Goal: Transaction & Acquisition: Subscribe to service/newsletter

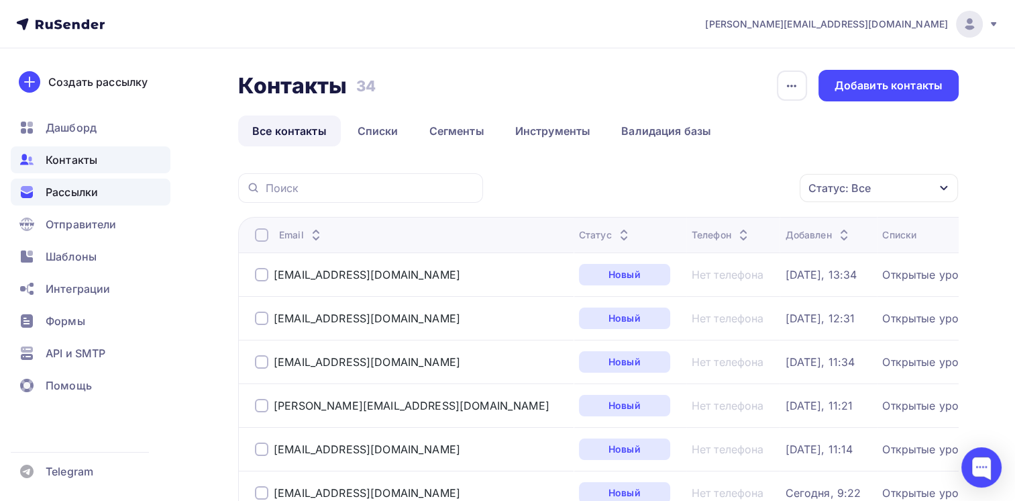
click at [72, 196] on span "Рассылки" at bounding box center [72, 192] width 52 height 16
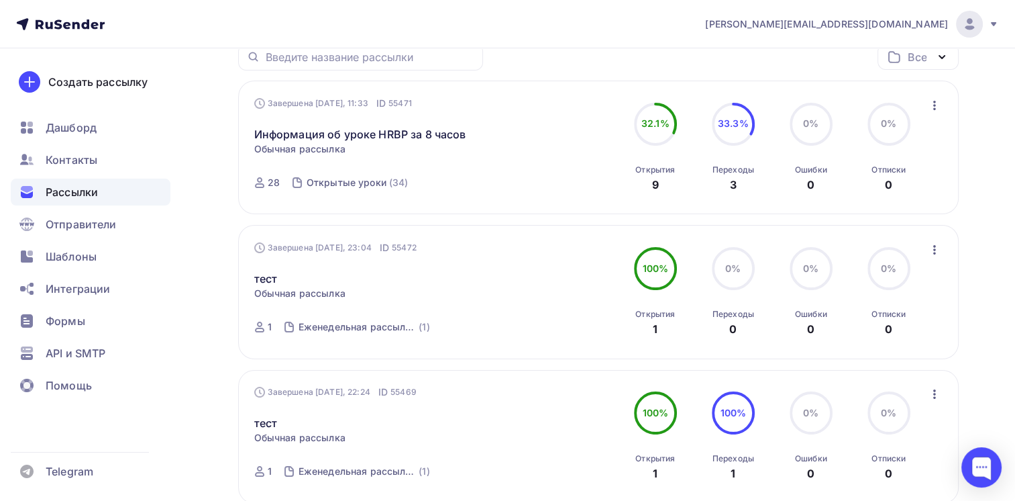
scroll to position [134, 0]
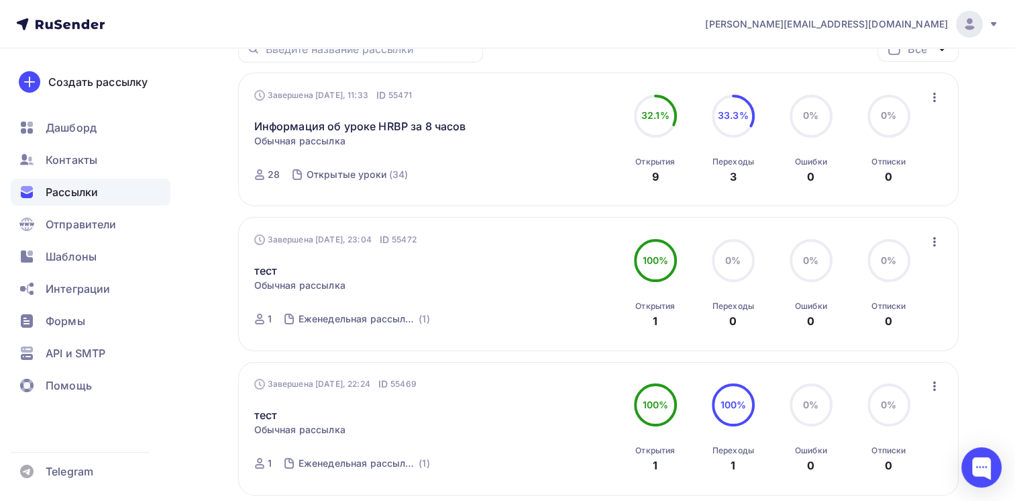
click at [934, 239] on icon "button" at bounding box center [935, 242] width 16 height 16
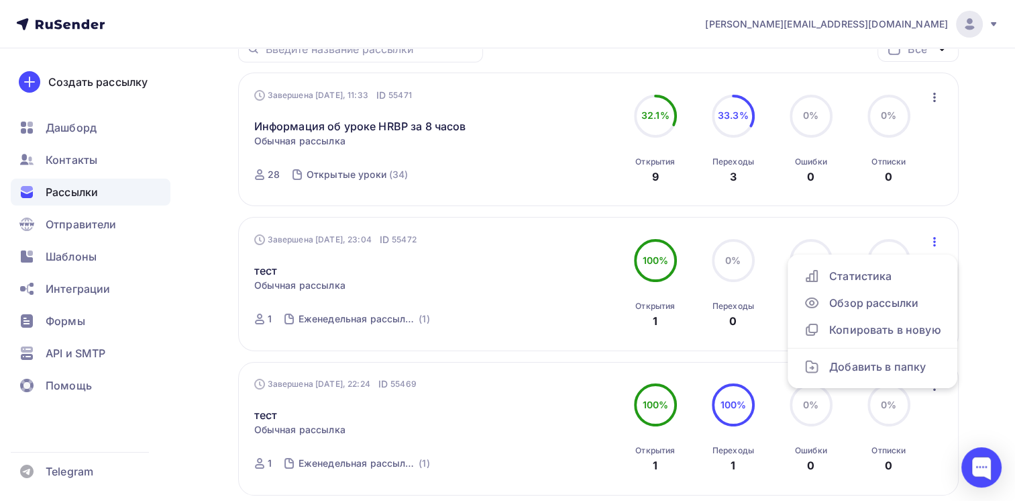
click at [989, 224] on div "Рассылки Рассылки Создать рассылку Черновики 0 Идущие 0 Завершенные 3 Завершенн…" at bounding box center [507, 285] width 1015 height 743
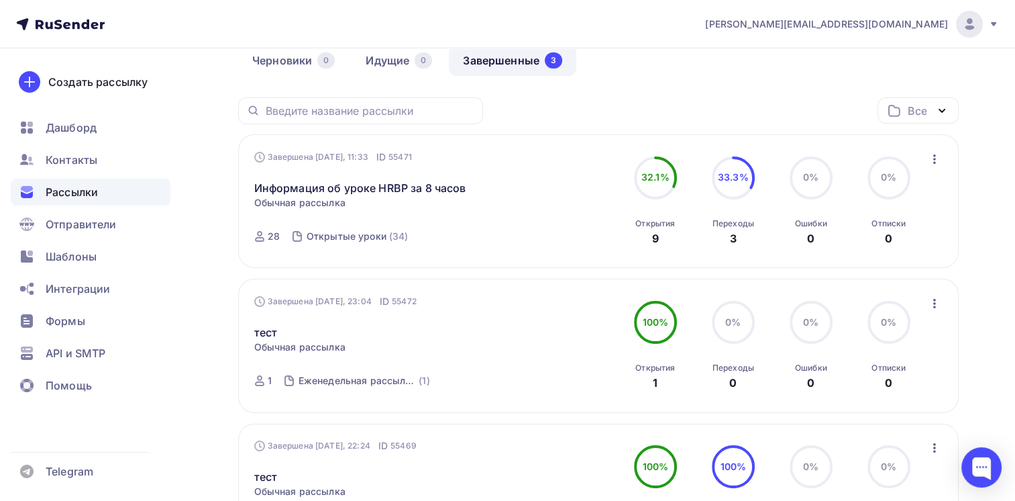
scroll to position [0, 0]
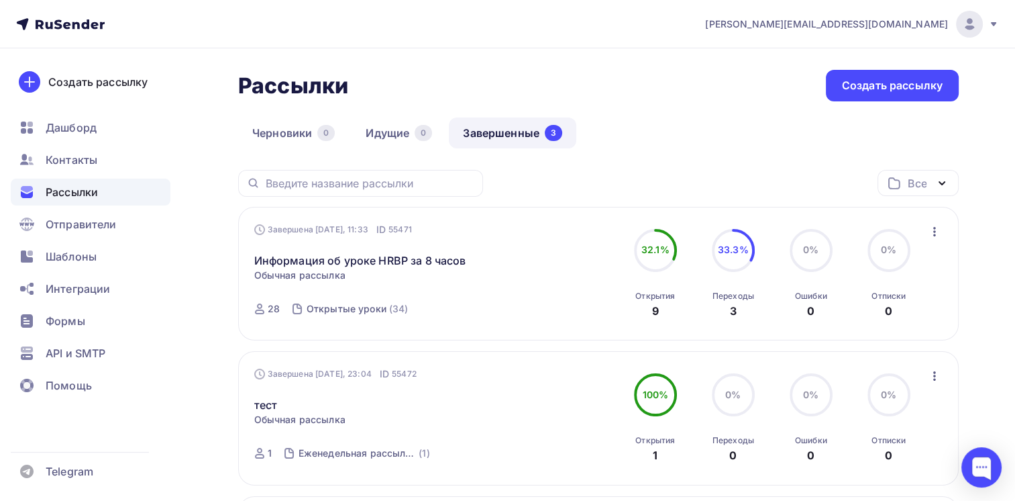
click at [945, 182] on icon "button" at bounding box center [942, 183] width 5 height 3
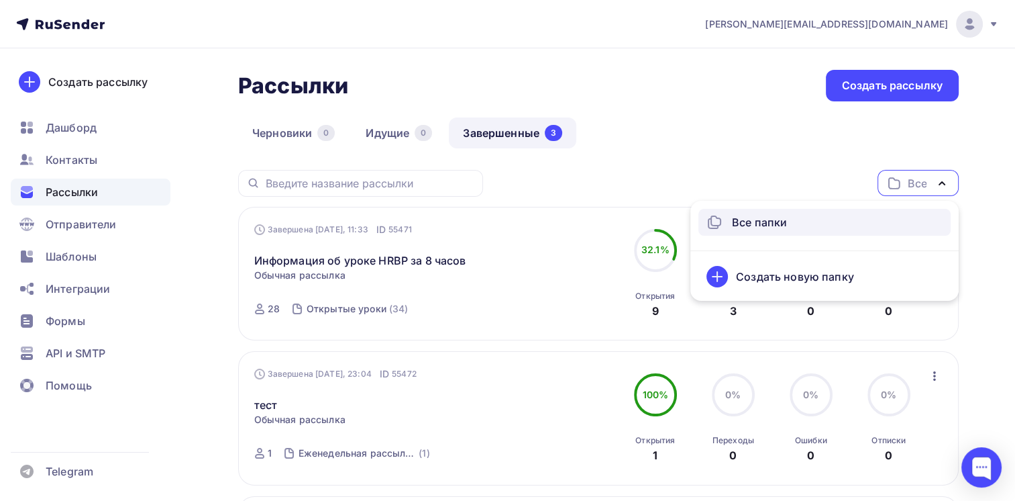
click at [1002, 315] on div "Рассылки Рассылки Создать рассылку Черновики 0 Идущие 0 Завершенные 3 Завершенн…" at bounding box center [507, 419] width 1015 height 743
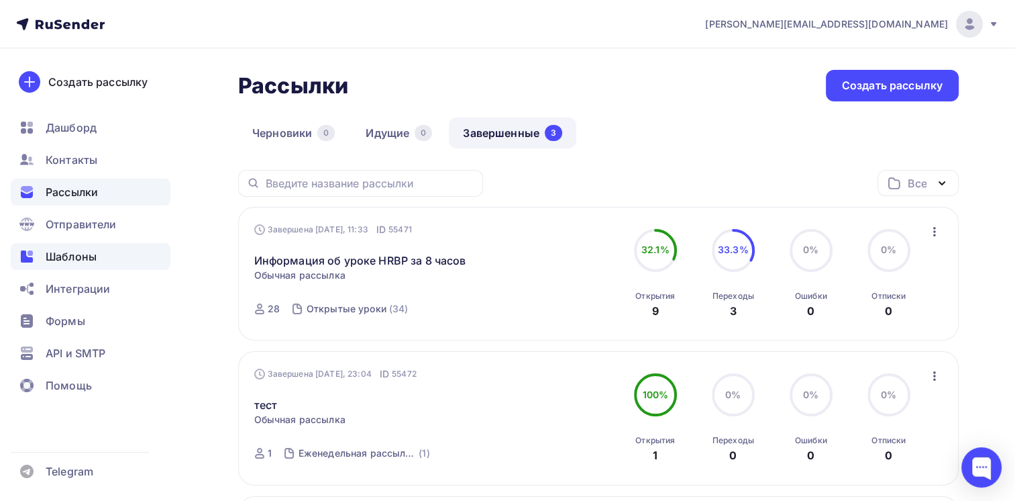
click at [80, 261] on span "Шаблоны" at bounding box center [71, 256] width 51 height 16
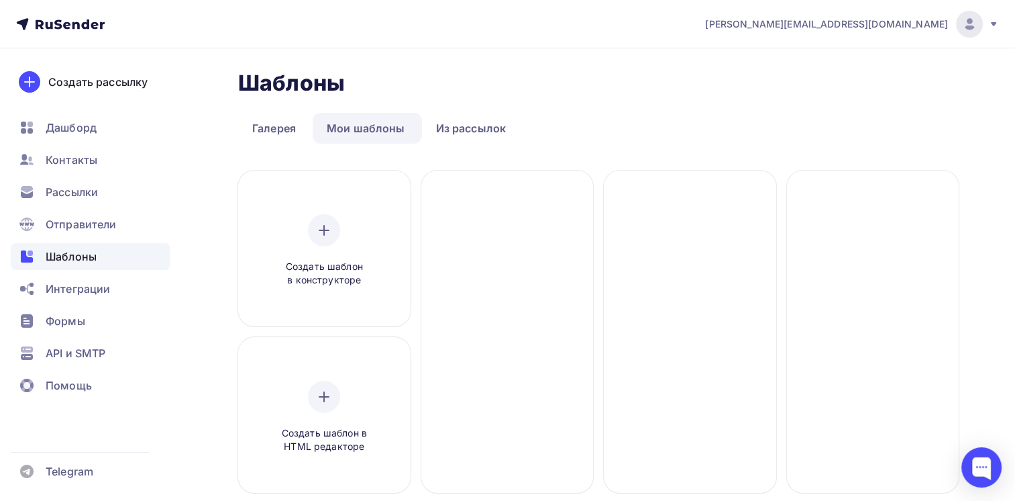
scroll to position [67, 0]
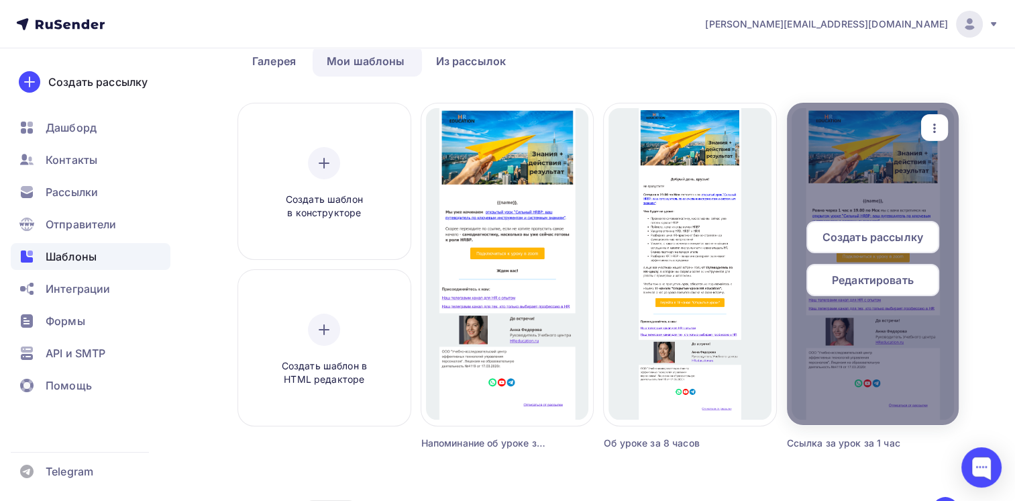
click at [864, 237] on span "Создать рассылку" at bounding box center [873, 237] width 101 height 16
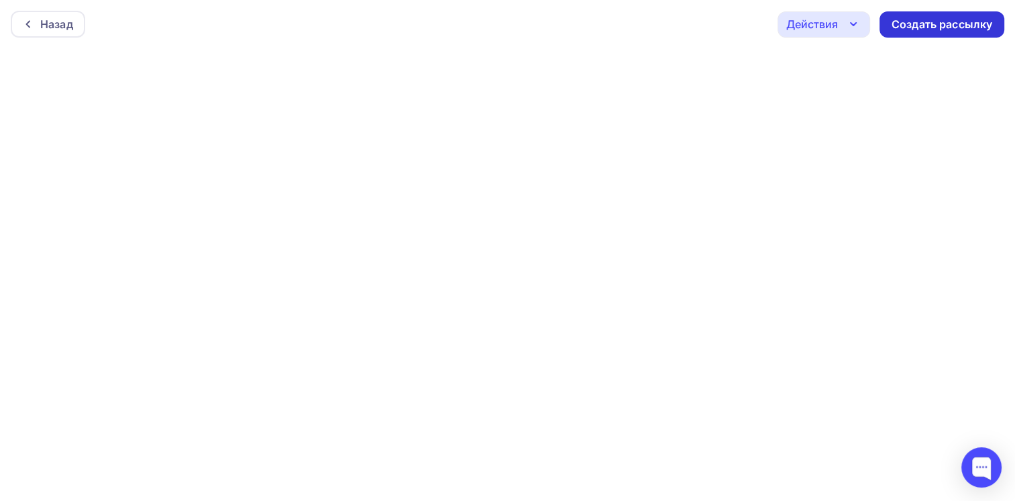
click at [927, 26] on div "Создать рассылку" at bounding box center [942, 24] width 101 height 15
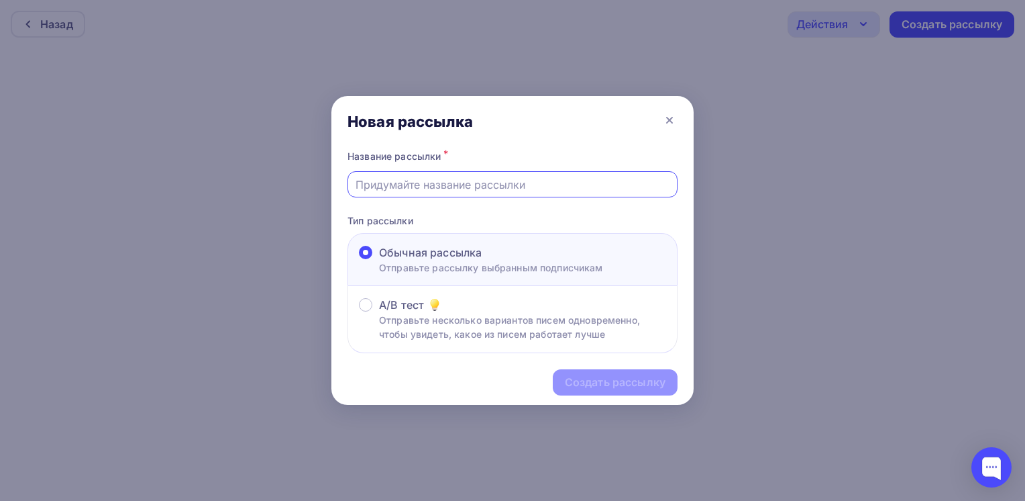
click at [507, 184] on input "text" at bounding box center [513, 184] width 315 height 16
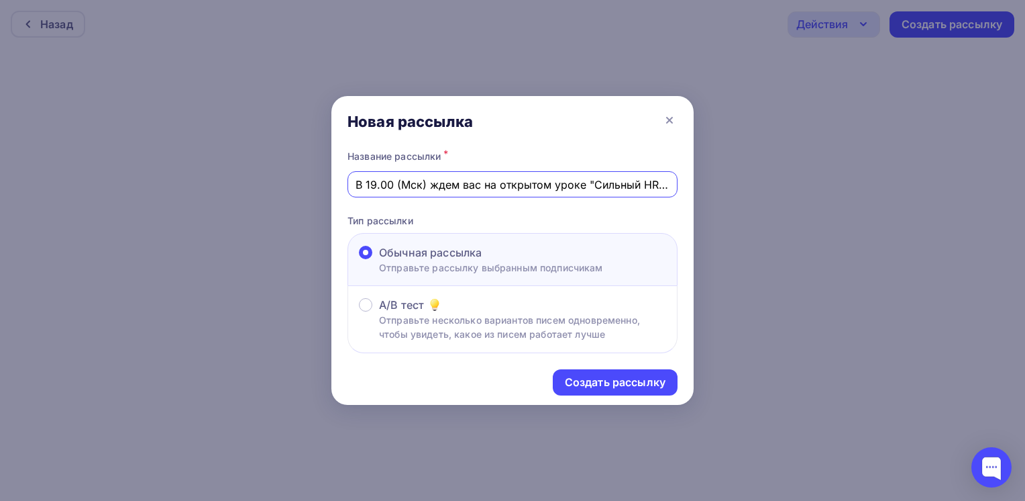
scroll to position [0, 3]
click at [462, 191] on input "В 19.00 (Мск) ждем вас на открытом уроке "Сильный HRBP"" at bounding box center [513, 184] width 315 height 16
type input "В 19.00 (Мск) ждем вас на открытом уроке "Сильный HRBP""
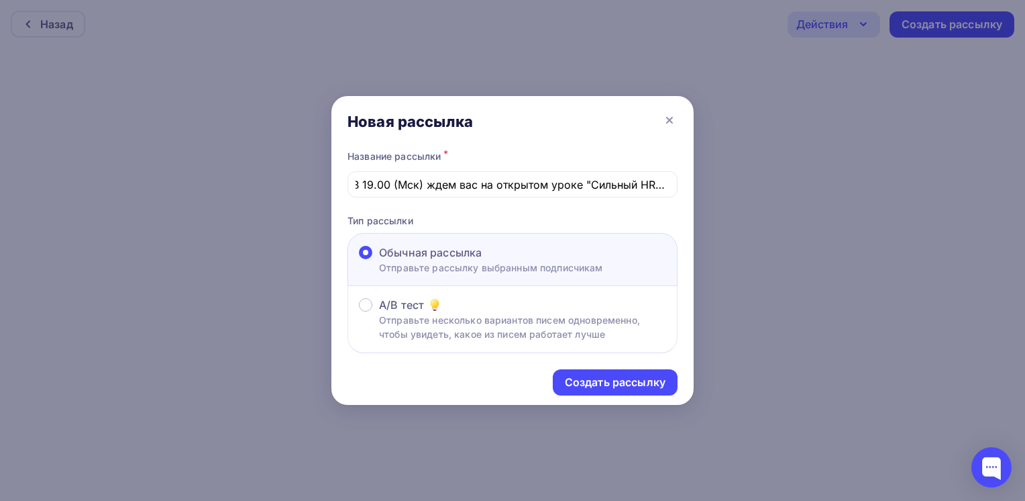
click at [490, 219] on p "Тип рассылки" at bounding box center [513, 220] width 330 height 14
click at [447, 187] on input "В 19.00 (Мск) ждем вас на открытом уроке "Сильный HRBP"" at bounding box center [513, 184] width 315 height 16
click at [663, 181] on input "В 19.00 (Мск) ждем вас на открытом уроке "Сильный HRBP"" at bounding box center [513, 184] width 315 height 16
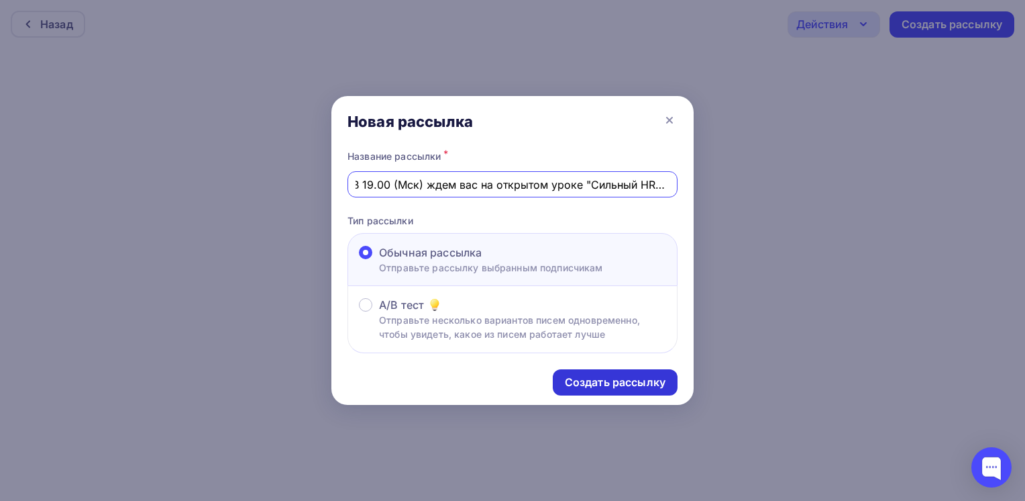
click at [594, 383] on div "Создать рассылку" at bounding box center [615, 381] width 101 height 15
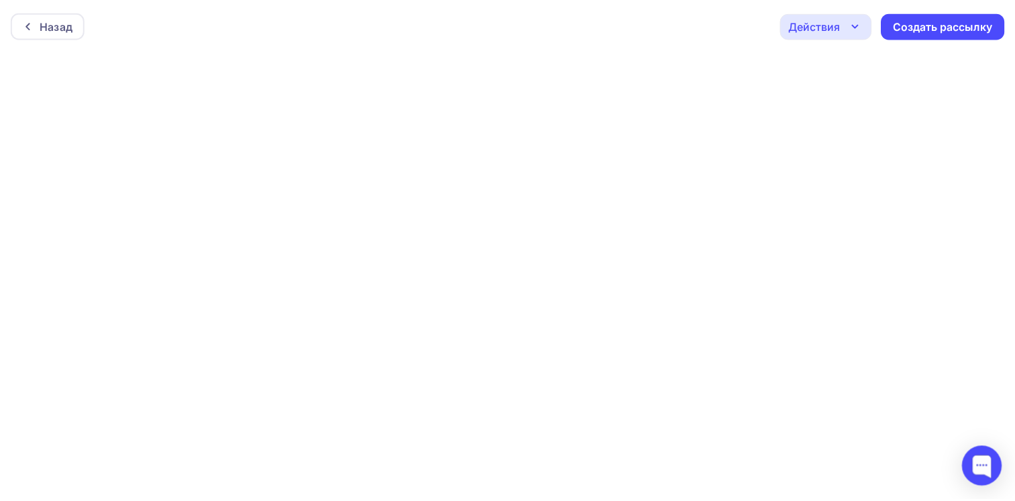
scroll to position [0, 0]
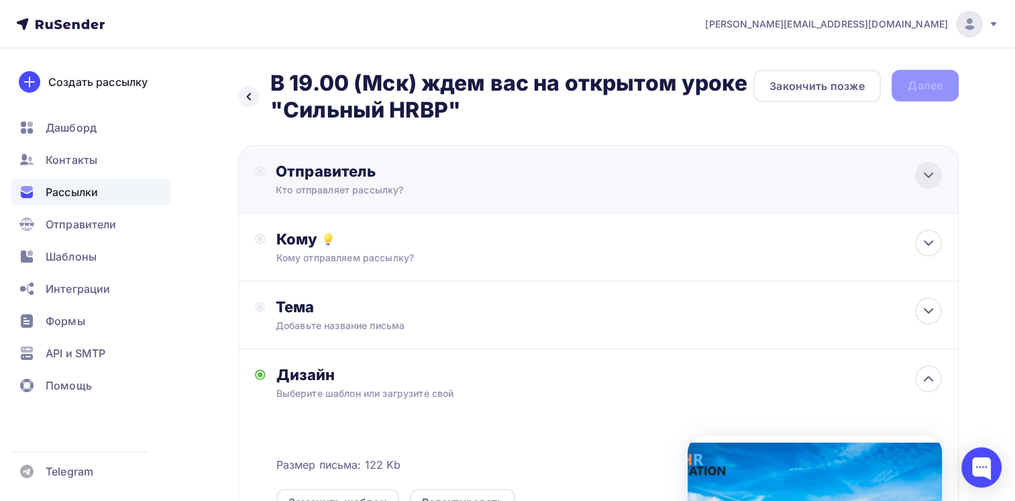
click at [926, 176] on icon at bounding box center [929, 175] width 8 height 4
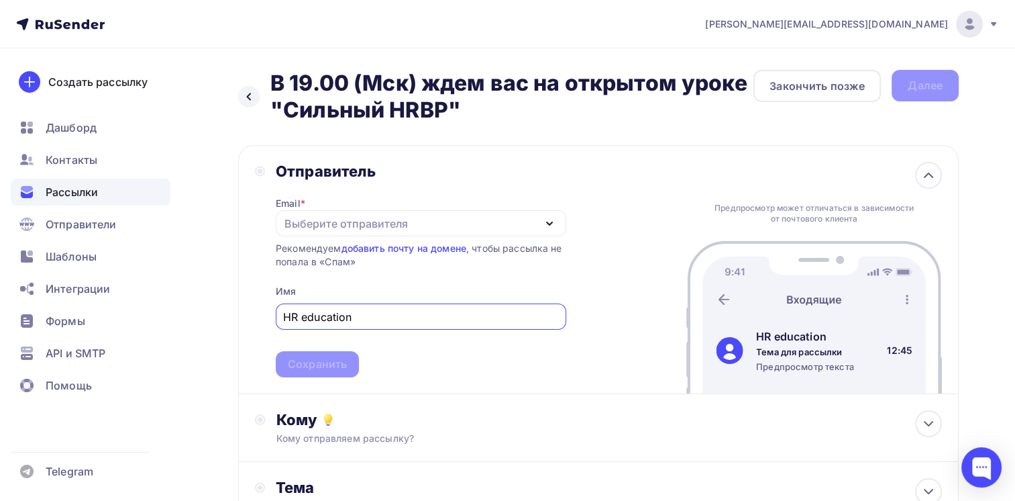
click at [459, 222] on div "Выберите отправителя" at bounding box center [421, 223] width 291 height 26
type input "HR education"
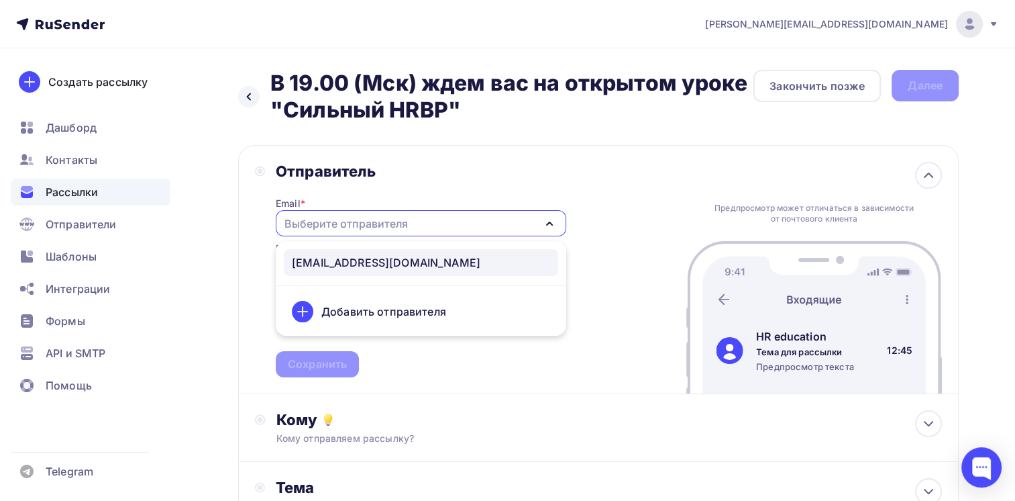
click at [419, 264] on div "info@hreducation.ru" at bounding box center [421, 262] width 258 height 16
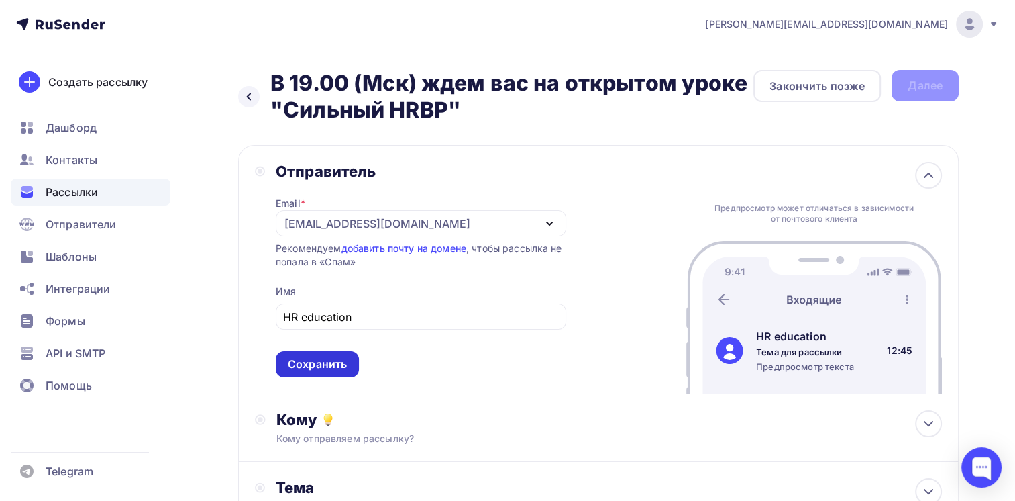
click at [319, 364] on div "Сохранить" at bounding box center [317, 363] width 59 height 15
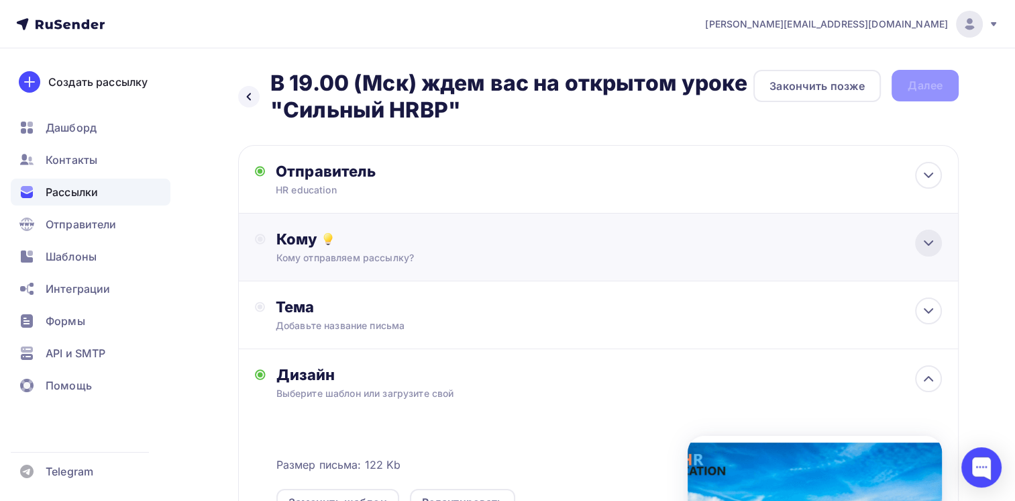
click at [921, 246] on icon at bounding box center [929, 243] width 16 height 16
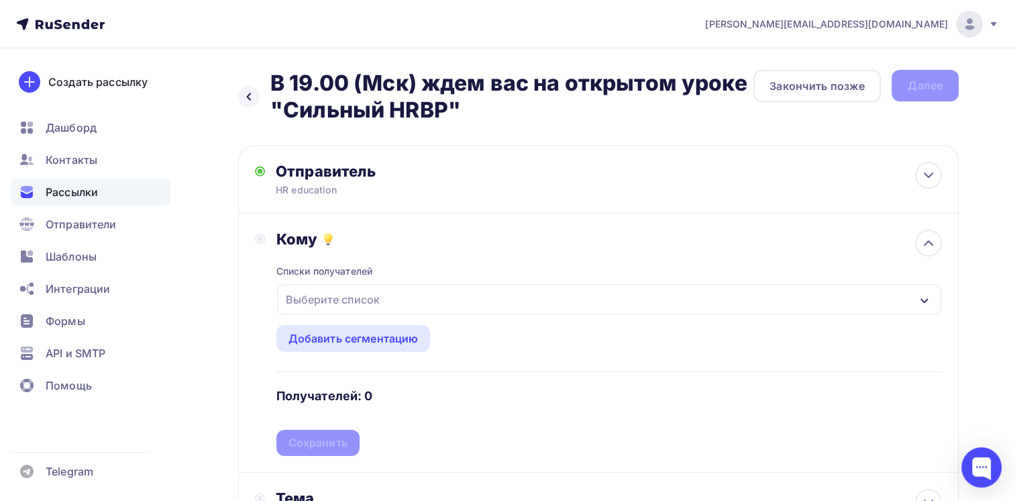
click at [924, 293] on div "button" at bounding box center [924, 299] width 11 height 16
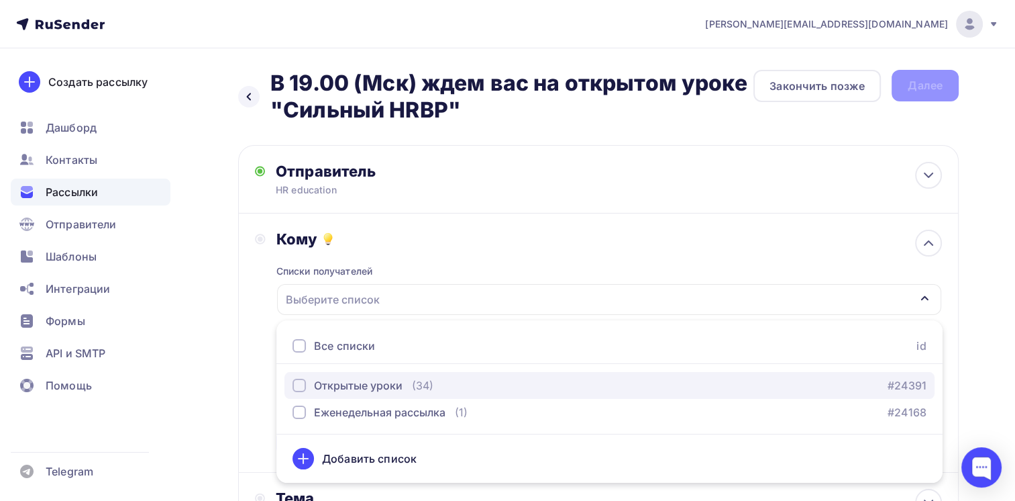
click at [452, 385] on div "Открытые уроки (34) #24391" at bounding box center [610, 385] width 634 height 16
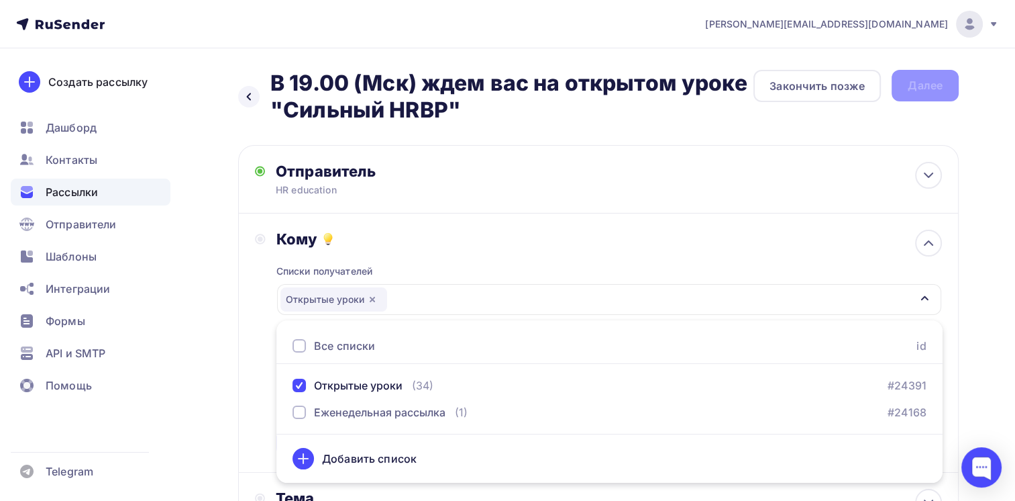
click at [263, 313] on div "Кому Списки получателей Открытые уроки Все списки id Открытые уроки (34) #24391…" at bounding box center [598, 343] width 687 height 226
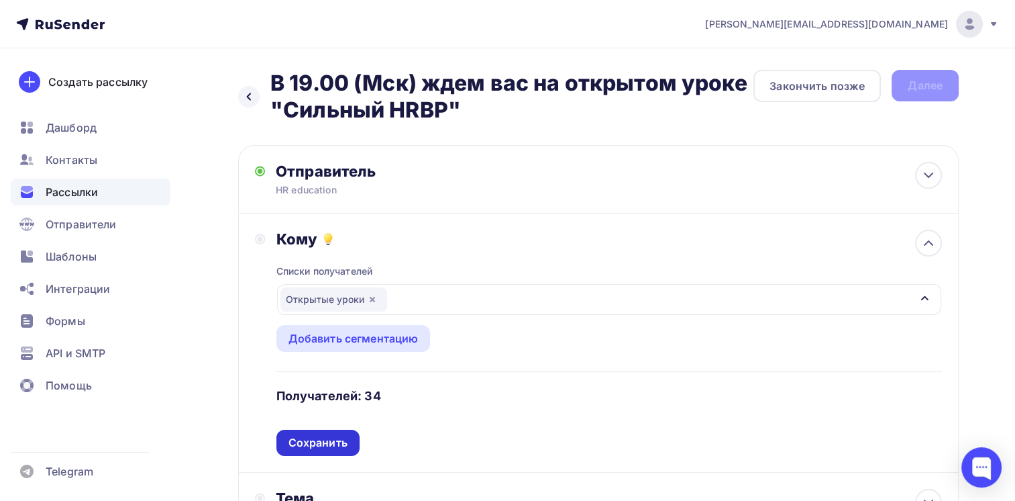
click at [325, 441] on div "Сохранить" at bounding box center [318, 442] width 59 height 15
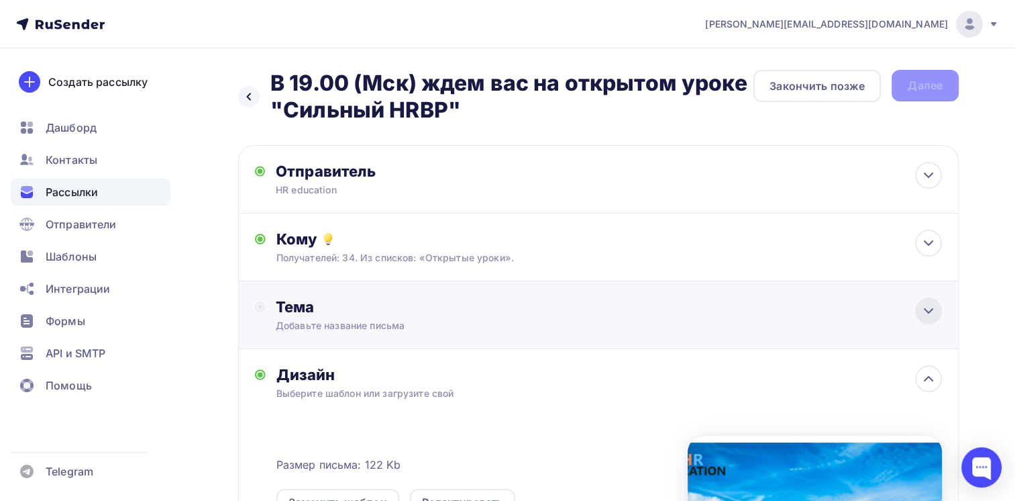
click at [929, 313] on icon at bounding box center [929, 311] width 8 height 4
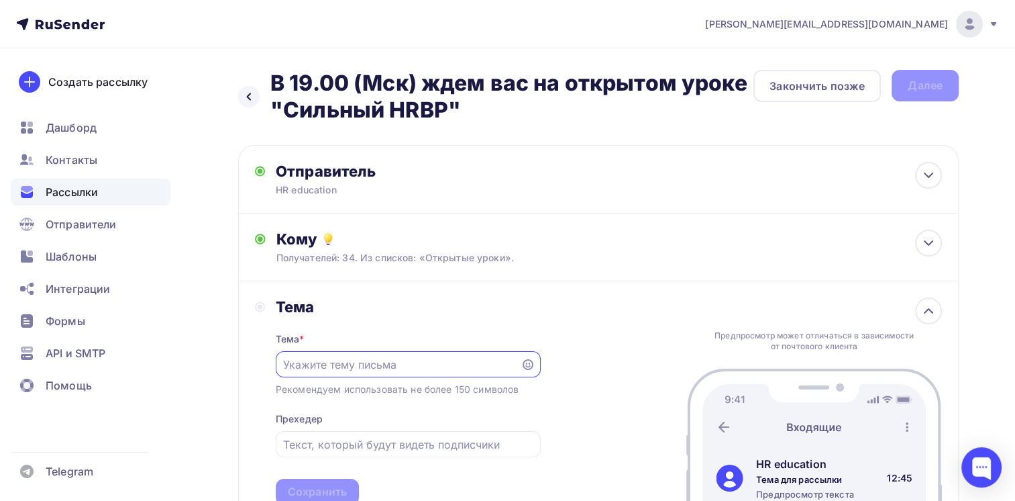
click at [405, 364] on input "text" at bounding box center [398, 364] width 230 height 16
paste input "В 19.00 (Мск) ждем вас на открытом уроке "Сильный HRBP""
type input "В 19.00 (Мск) ждем вас на открытом уроке "Сильный HRBP""
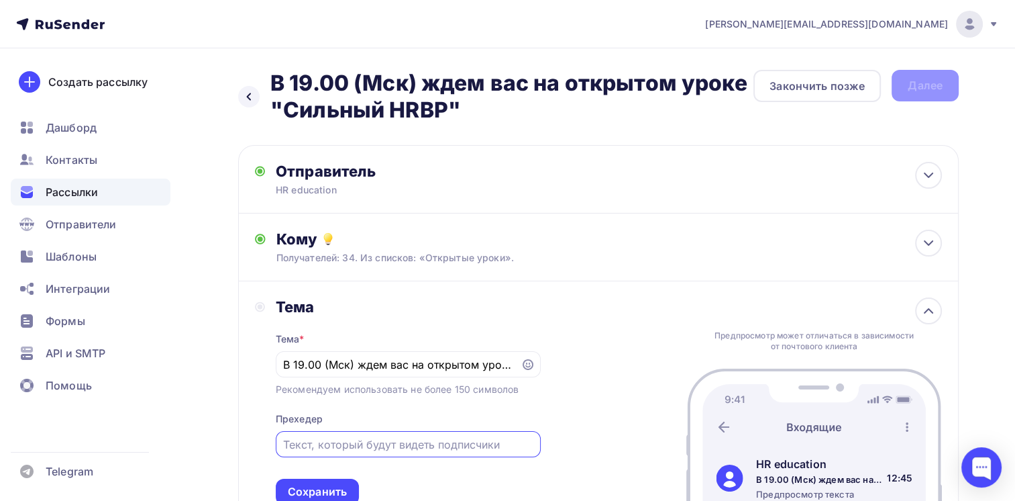
click at [395, 446] on input "text" at bounding box center [408, 444] width 250 height 16
paste input "В 19.00 (Мск) ждем вас на открытом уроке "Сильный HRBP""
click at [326, 443] on input "В 19.00 (Мск) ждем вас на открытом уроке "Сильный HRBP"" at bounding box center [408, 444] width 250 height 16
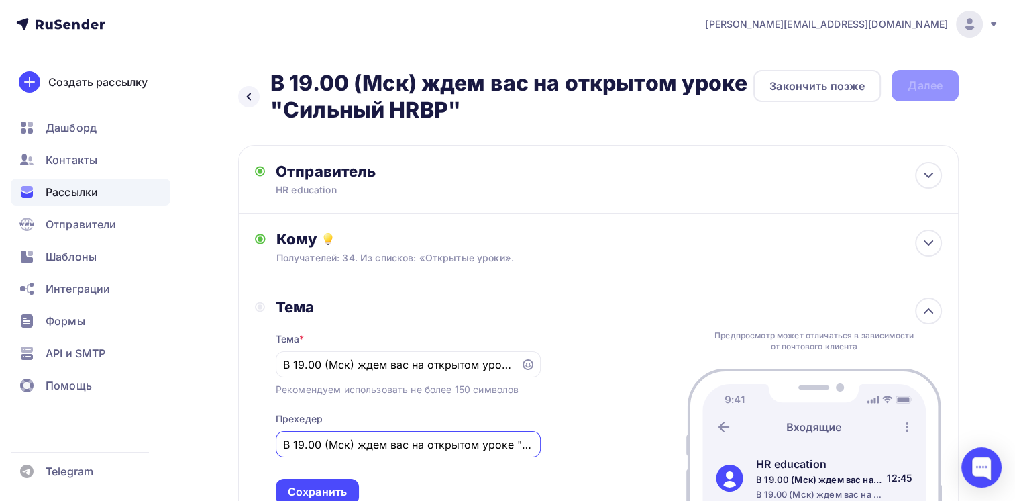
drag, startPoint x: 352, startPoint y: 444, endPoint x: 254, endPoint y: 444, distance: 98.0
click at [254, 444] on div "Тема Тема * В 19.00 (Мск) ждем вас на открытом уроке "Сильный HRBP" Рекомендуем…" at bounding box center [598, 401] width 721 height 240
type input "Через 1 час ждем вас на открытом уроке "Сильный HRBP""
click at [587, 477] on div "Тема Тема * В 19.00 (Мск) ждем вас на открытом уроке "Сильный HRBP" Рекомендуем…" at bounding box center [598, 401] width 721 height 240
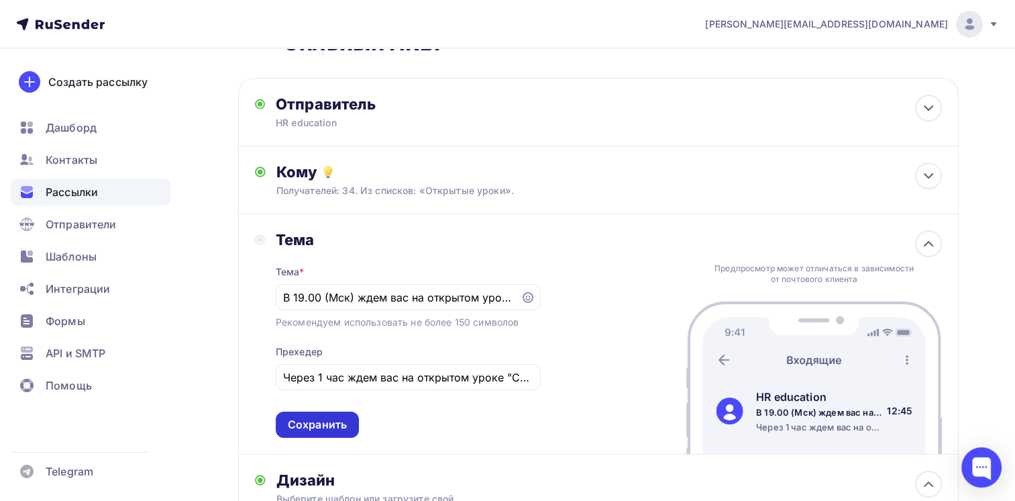
click at [300, 423] on div "Сохранить" at bounding box center [317, 424] width 59 height 15
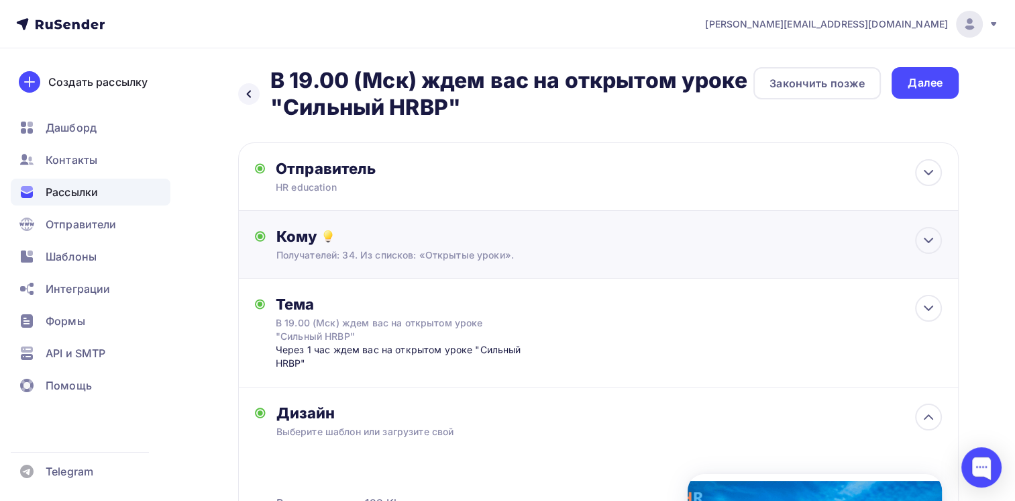
scroll to position [0, 0]
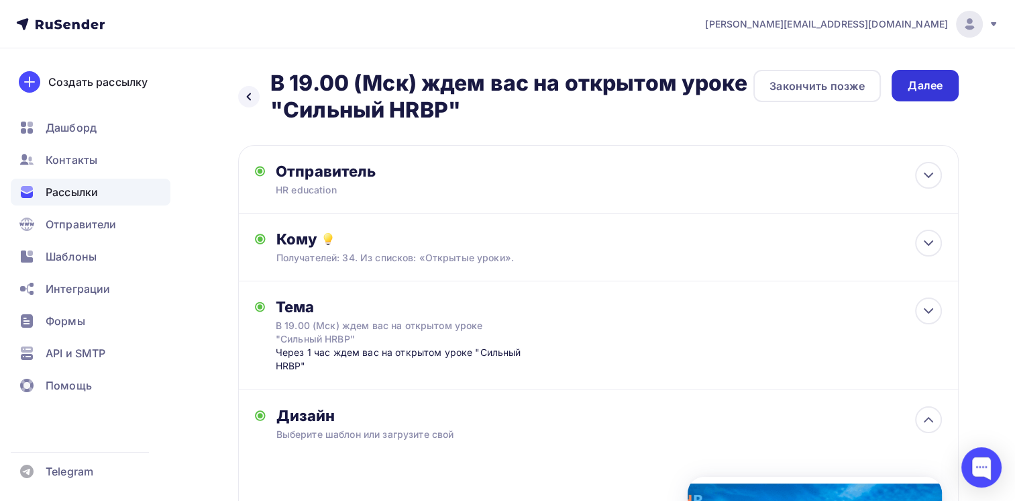
click at [921, 86] on div "Далее" at bounding box center [925, 85] width 35 height 15
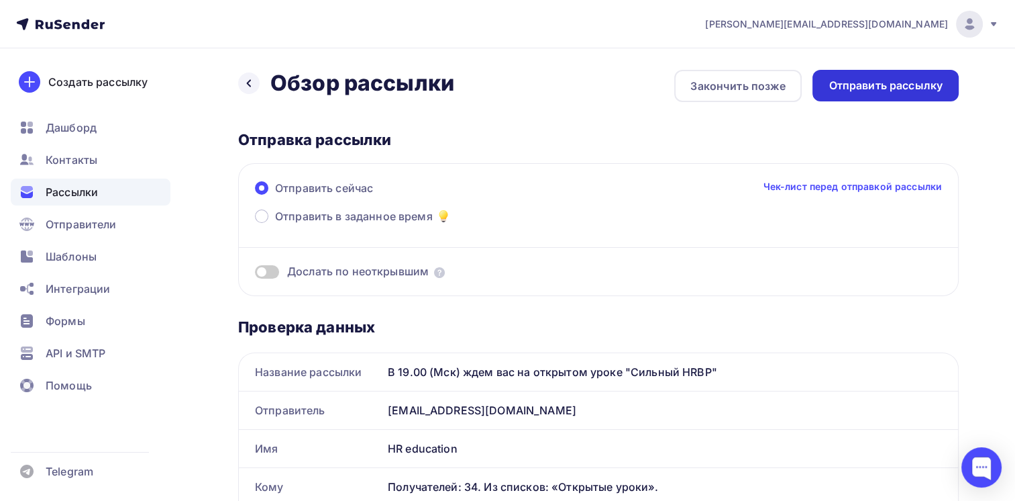
click at [887, 83] on div "Отправить рассылку" at bounding box center [886, 85] width 114 height 15
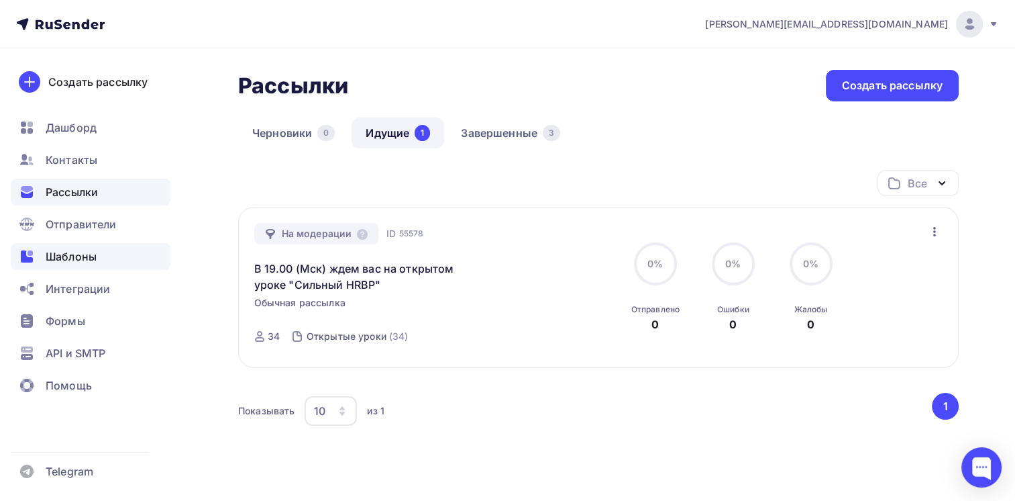
click at [78, 259] on span "Шаблоны" at bounding box center [71, 256] width 51 height 16
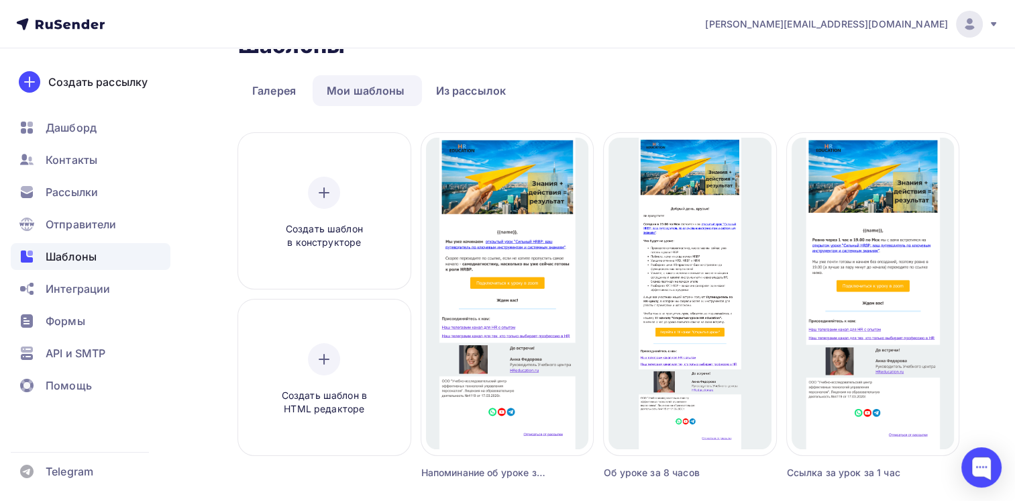
scroll to position [67, 0]
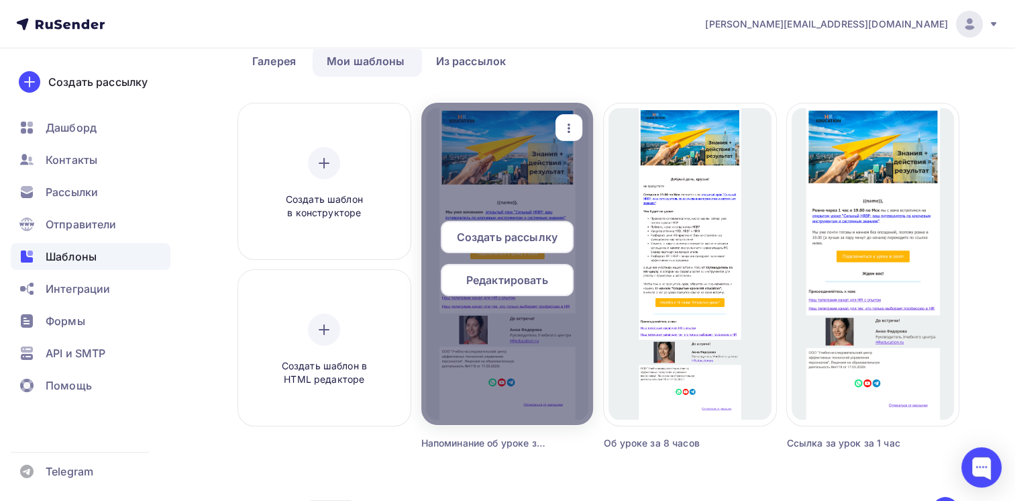
click at [501, 234] on span "Создать рассылку" at bounding box center [507, 237] width 101 height 16
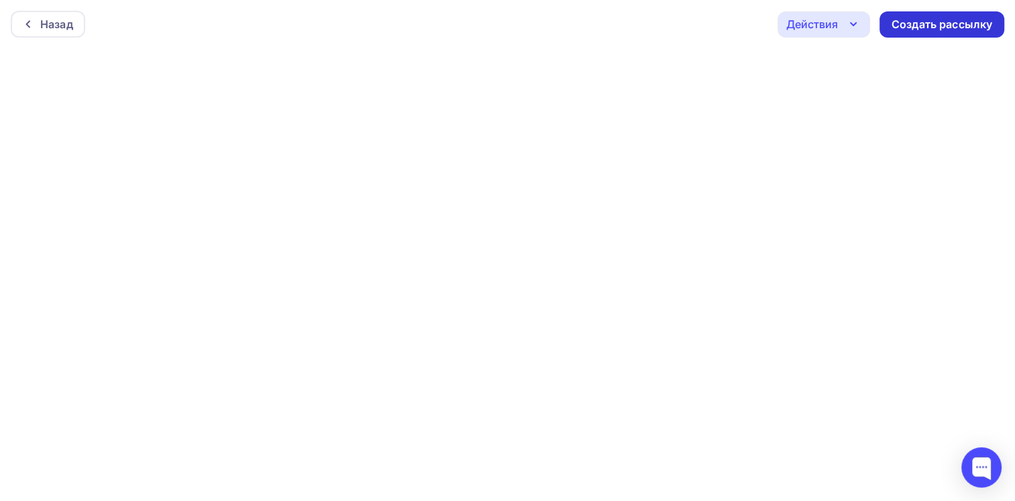
click at [923, 26] on div "Создать рассылку" at bounding box center [942, 24] width 101 height 15
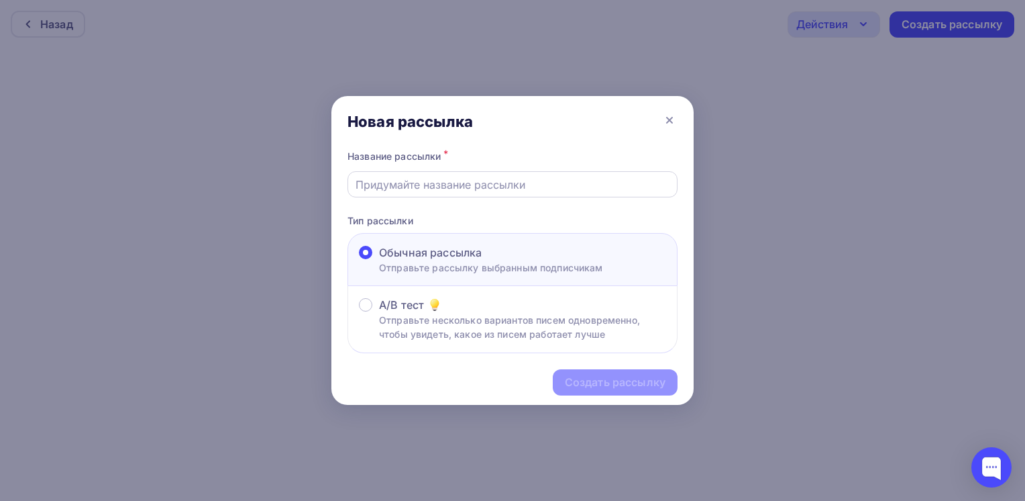
click at [434, 183] on input "text" at bounding box center [513, 184] width 315 height 16
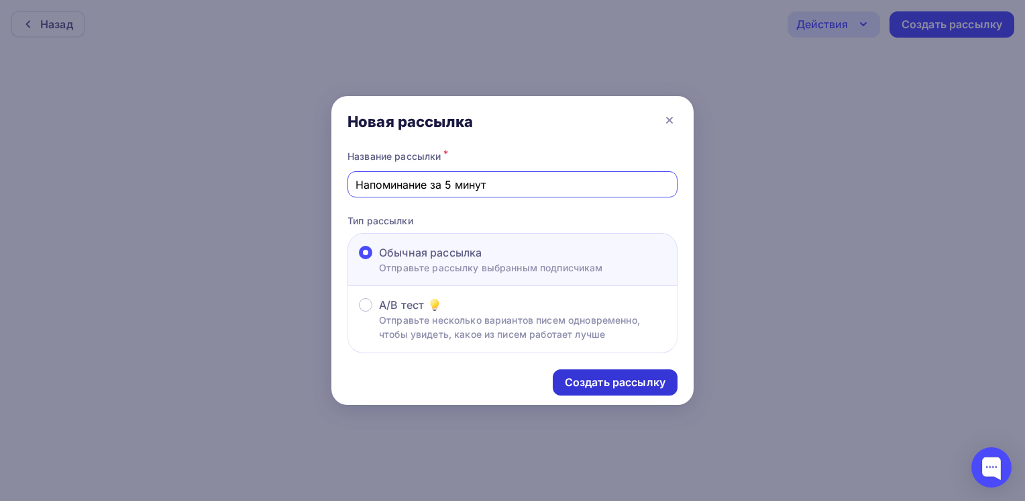
type input "Напоминание за 5 минут"
click at [603, 381] on div "Создать рассылку" at bounding box center [615, 381] width 101 height 15
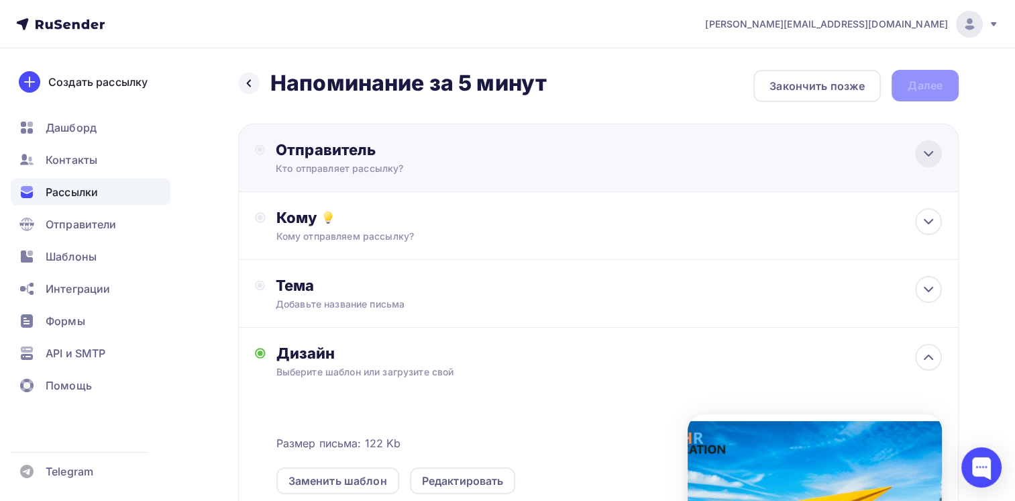
click at [924, 152] on icon at bounding box center [929, 154] width 16 height 16
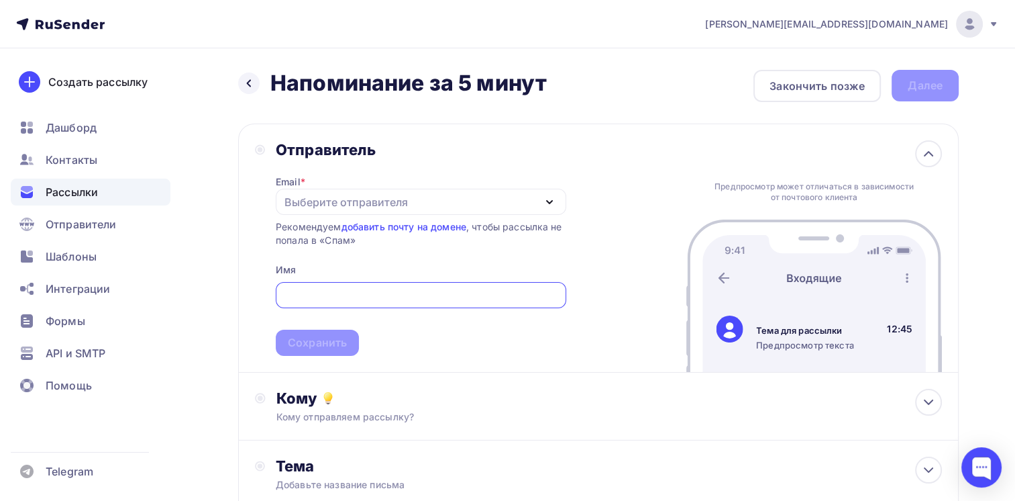
drag, startPoint x: 470, startPoint y: 200, endPoint x: 456, endPoint y: 216, distance: 21.0
click at [470, 200] on div "Выберите отправителя" at bounding box center [421, 202] width 291 height 26
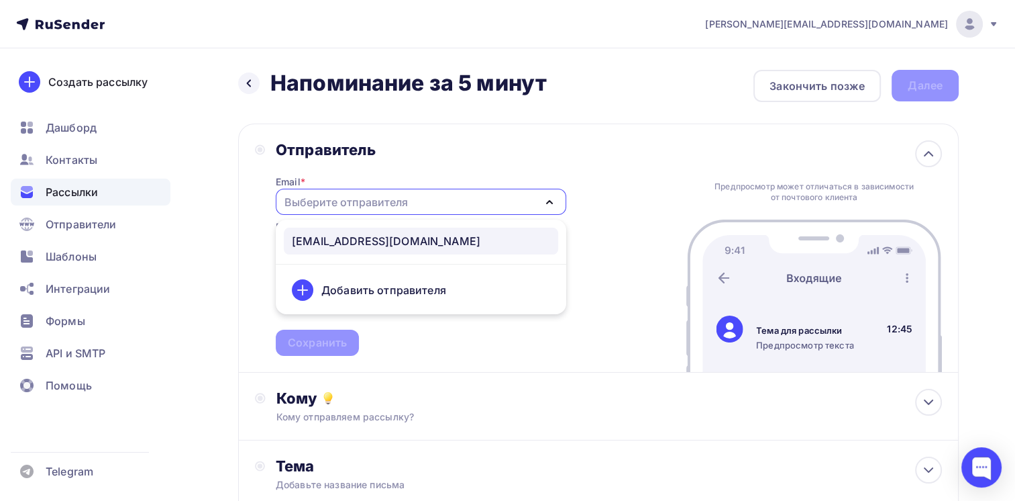
click at [438, 230] on link "info@hreducation.ru" at bounding box center [421, 240] width 274 height 27
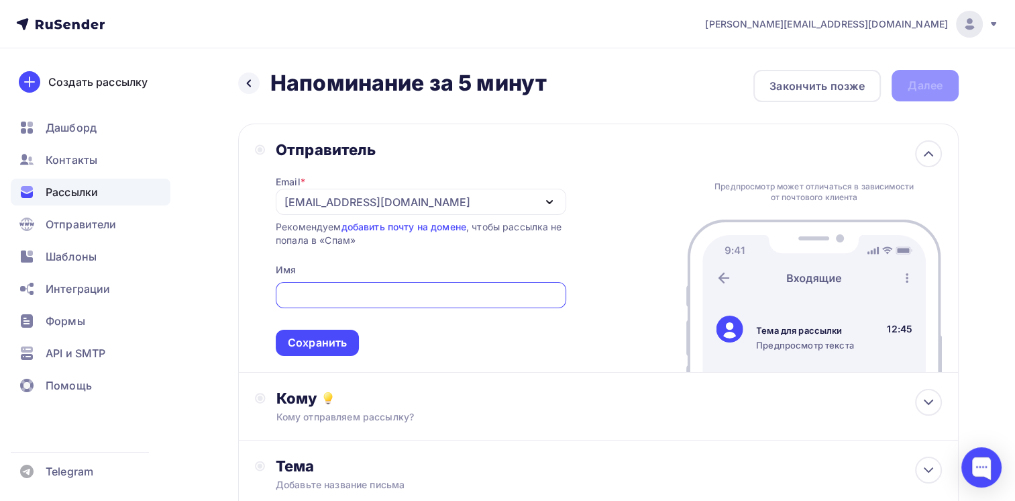
click at [383, 298] on input "text" at bounding box center [420, 295] width 275 height 16
type input "HR education"
click at [314, 344] on div "Сохранить" at bounding box center [317, 342] width 59 height 15
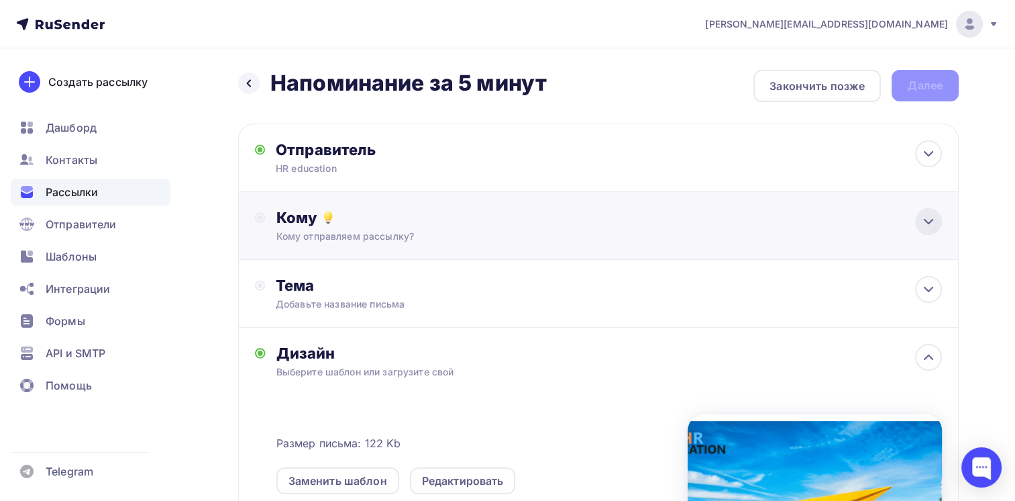
click at [932, 223] on icon at bounding box center [929, 221] width 16 height 16
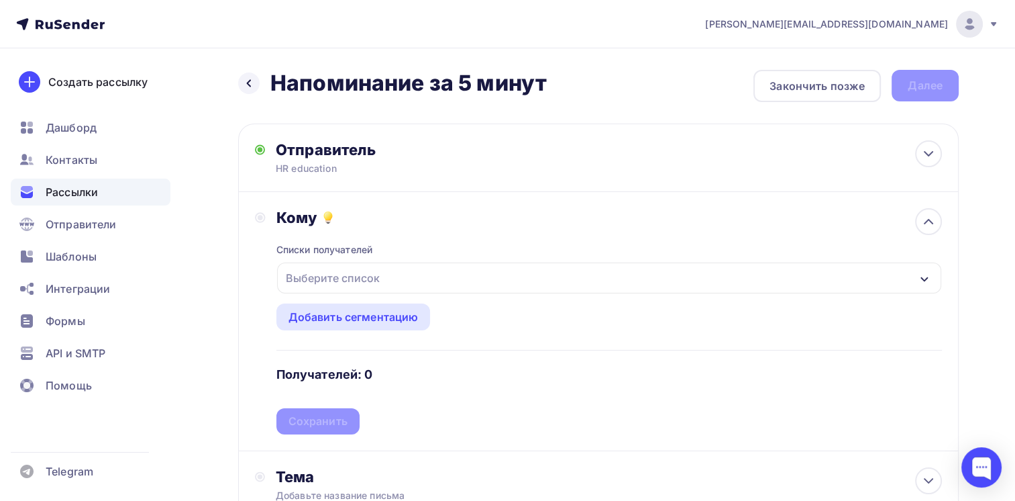
click at [384, 281] on div "Выберите список" at bounding box center [609, 277] width 665 height 31
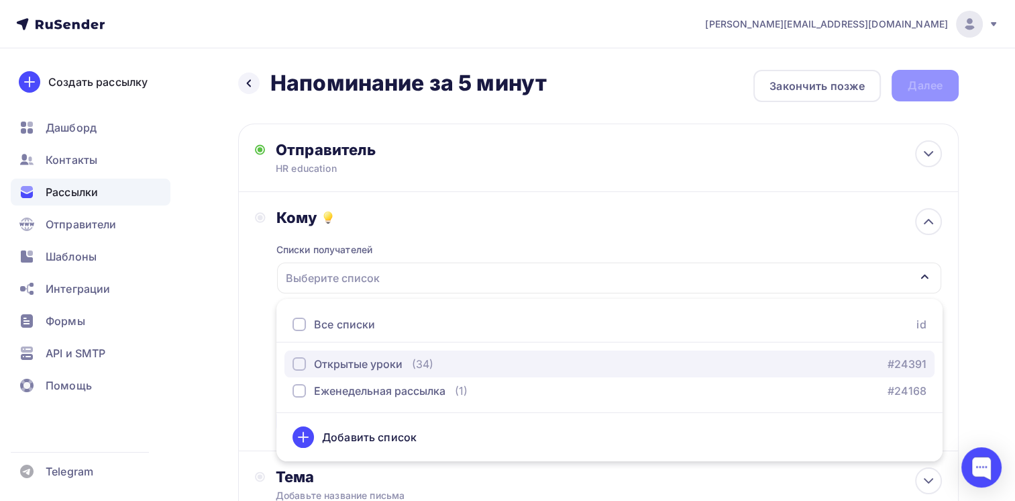
click at [374, 358] on div "Открытые уроки" at bounding box center [358, 364] width 89 height 16
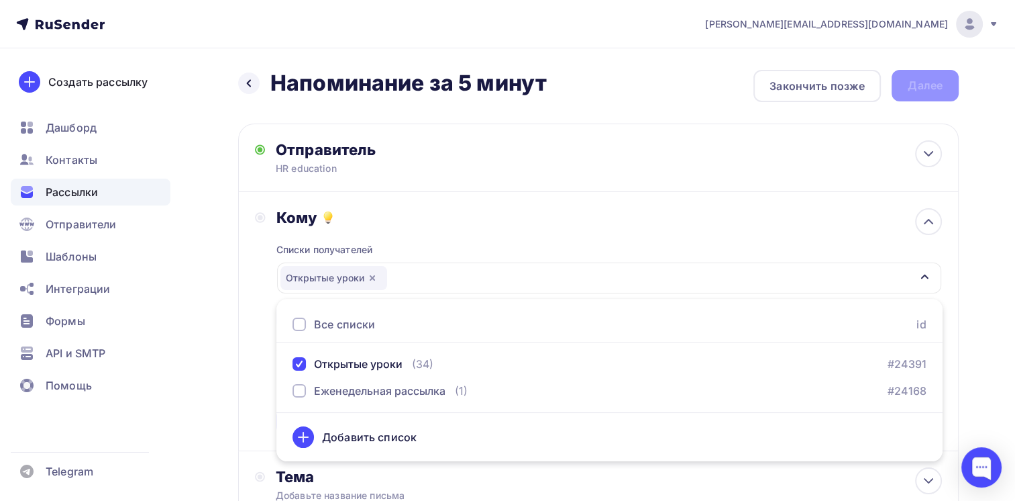
click at [251, 330] on div "Кому Списки получателей Открытые уроки Все списки id Открытые уроки (34) #24391…" at bounding box center [598, 321] width 721 height 259
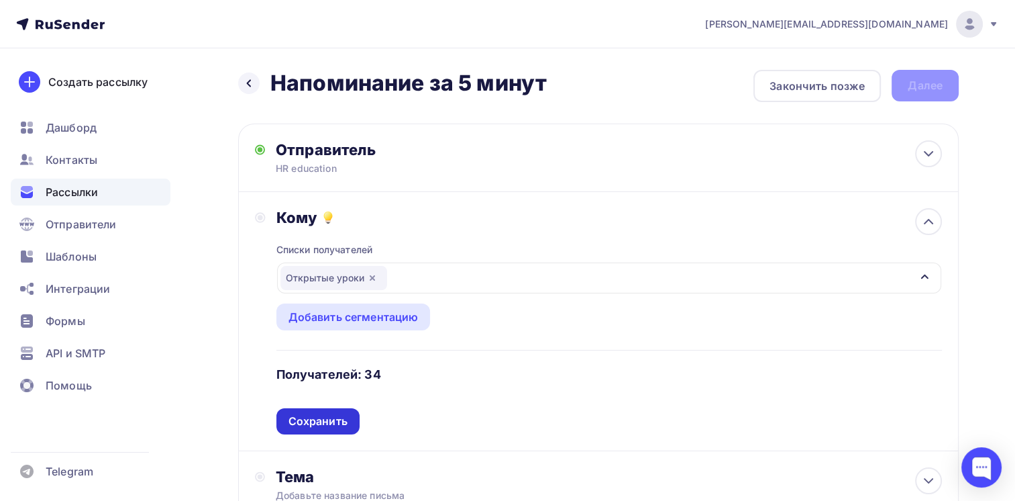
click at [311, 421] on div "Сохранить" at bounding box center [318, 420] width 59 height 15
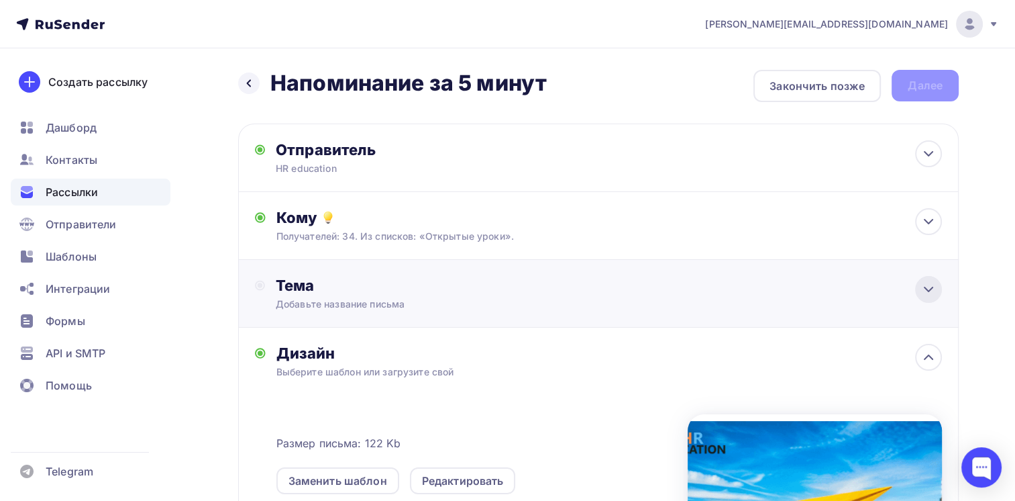
click at [923, 287] on icon at bounding box center [929, 289] width 16 height 16
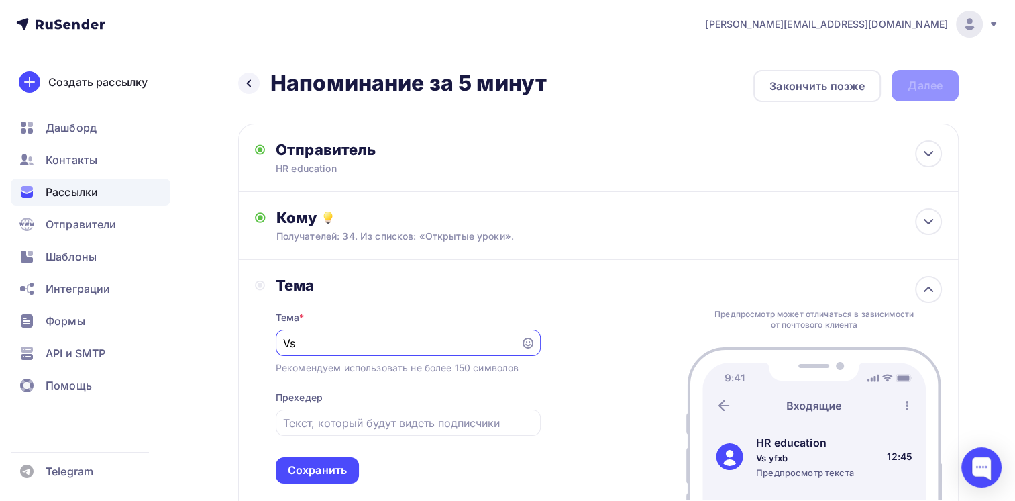
type input "V"
paste input "“Сильный HRBP: ваш путеводитель по ключевым инструментам и системным знаниям”"
click at [444, 343] on input "Мы начинаем открытый урок “Сильный HRBP: ваш путеводитель по ключевым инструмен…" at bounding box center [398, 343] width 230 height 16
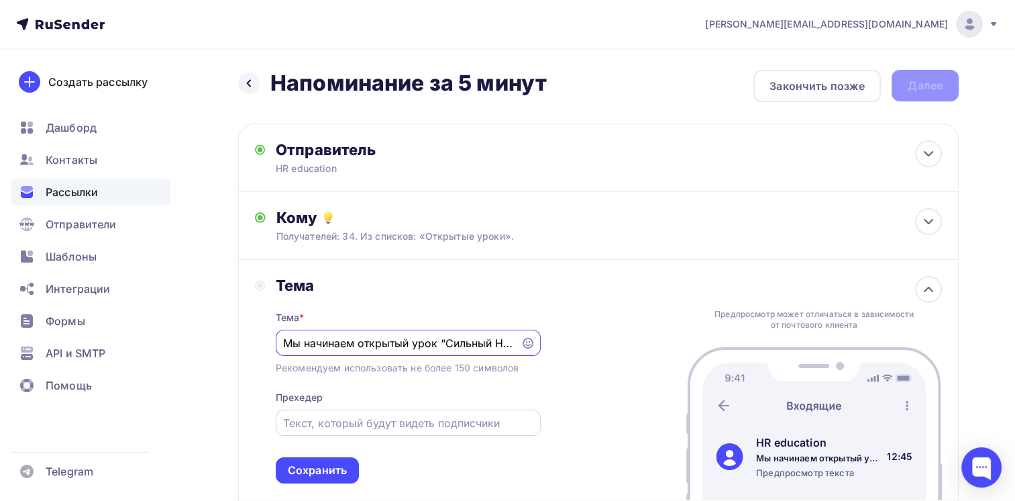
type input "Мы начинаем открытый урок “Сильный HRBP: ваш путеводитель по ключевым инструмен…"
click at [387, 418] on input "text" at bounding box center [408, 423] width 250 height 16
type input "Ссылка для участия внутри этого письма. Ждем вас!"
click at [625, 437] on div "Тема Тема * Мы начинаем открытый урок “Сильный HRBP: ваш путеводитель по ключев…" at bounding box center [598, 380] width 721 height 240
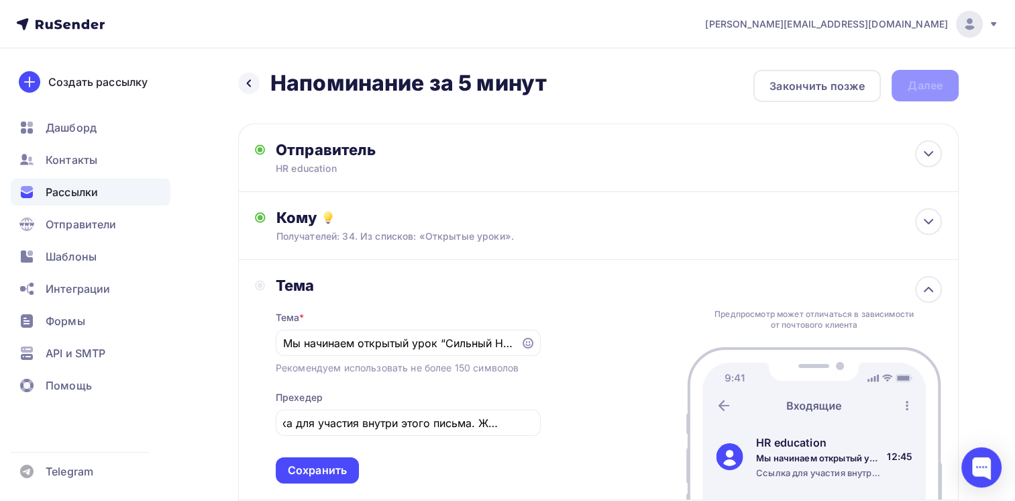
scroll to position [0, 0]
click at [304, 466] on div "Сохранить" at bounding box center [317, 469] width 59 height 15
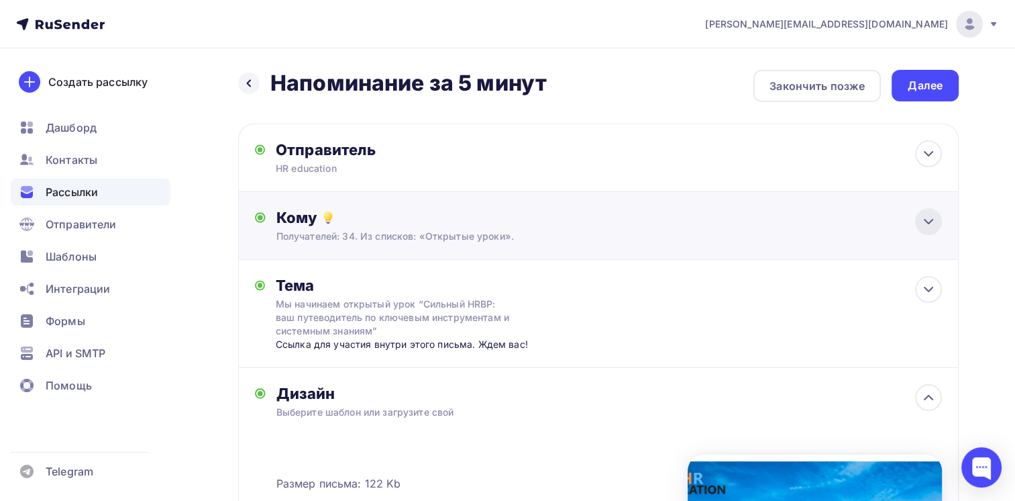
click at [934, 214] on icon at bounding box center [929, 221] width 16 height 16
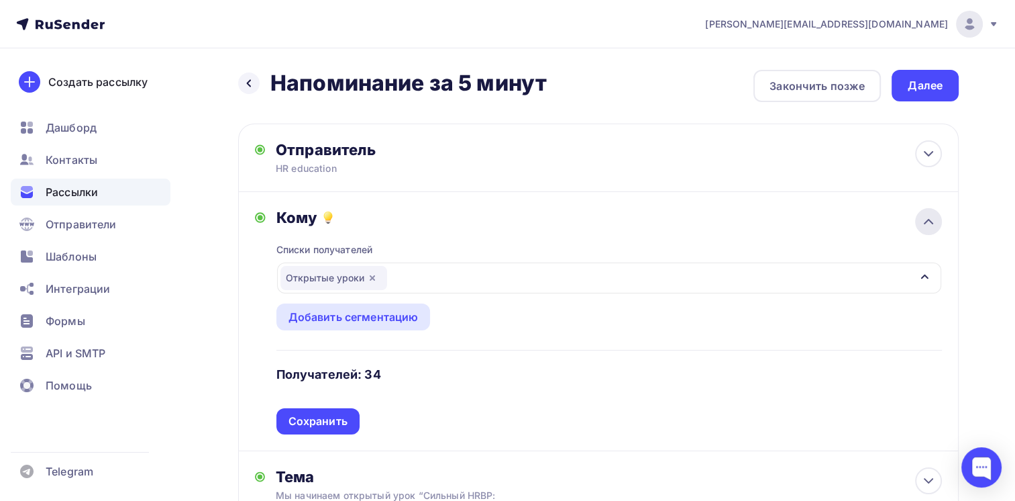
click at [934, 214] on icon at bounding box center [929, 221] width 16 height 16
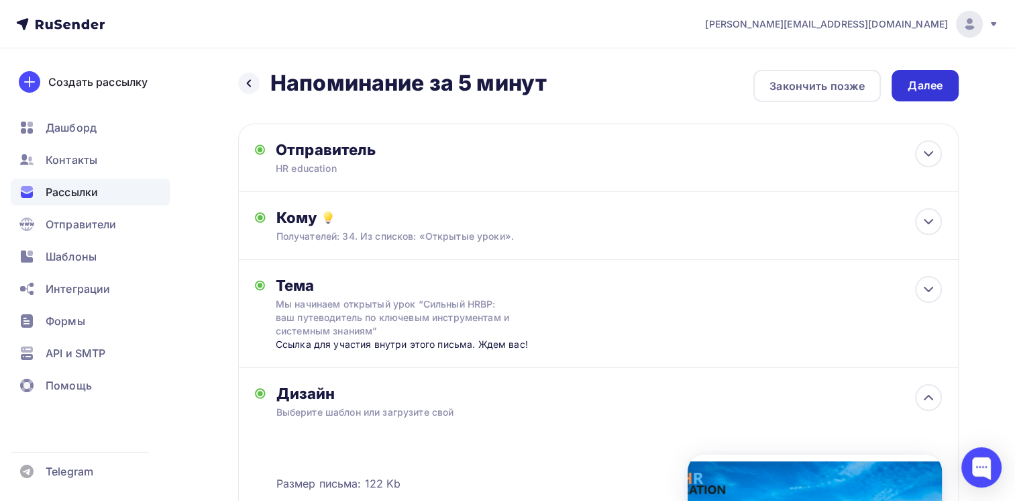
click at [923, 87] on div "Далее" at bounding box center [925, 85] width 35 height 15
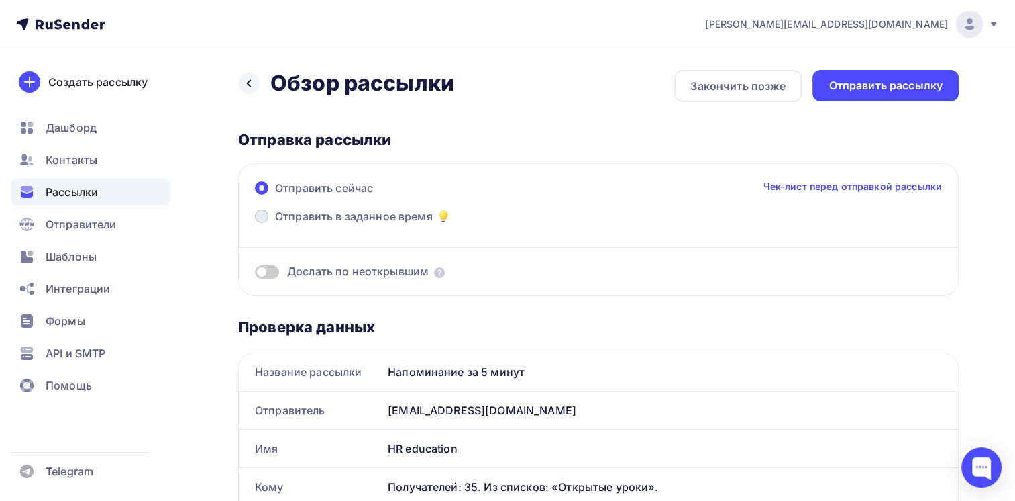
click at [260, 213] on span at bounding box center [261, 215] width 13 height 13
click at [275, 224] on input "Отправить в заданное время" at bounding box center [275, 224] width 0 height 0
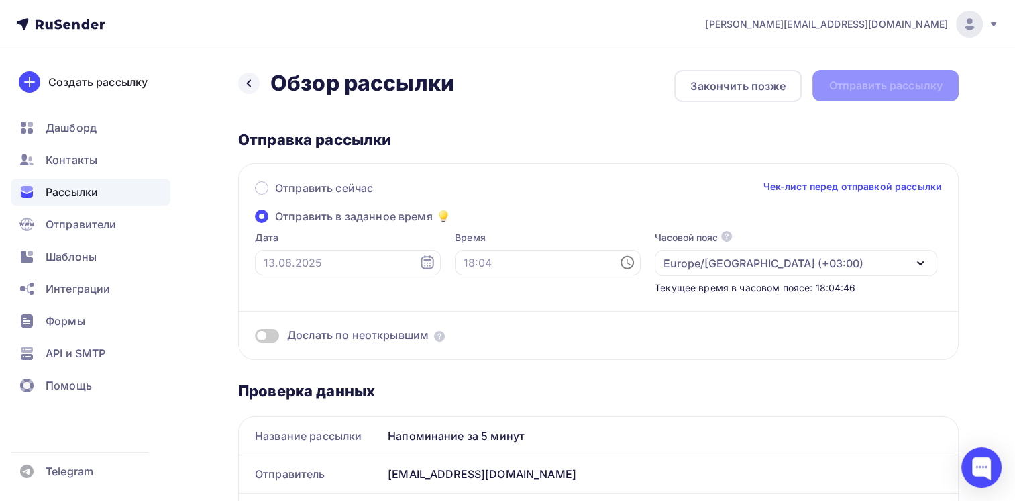
click at [619, 264] on icon at bounding box center [627, 262] width 16 height 16
click at [477, 219] on li "18" at bounding box center [482, 225] width 69 height 21
drag, startPoint x: 548, startPoint y: 196, endPoint x: 545, endPoint y: 203, distance: 7.2
click at [548, 196] on li "57" at bounding box center [557, 199] width 69 height 21
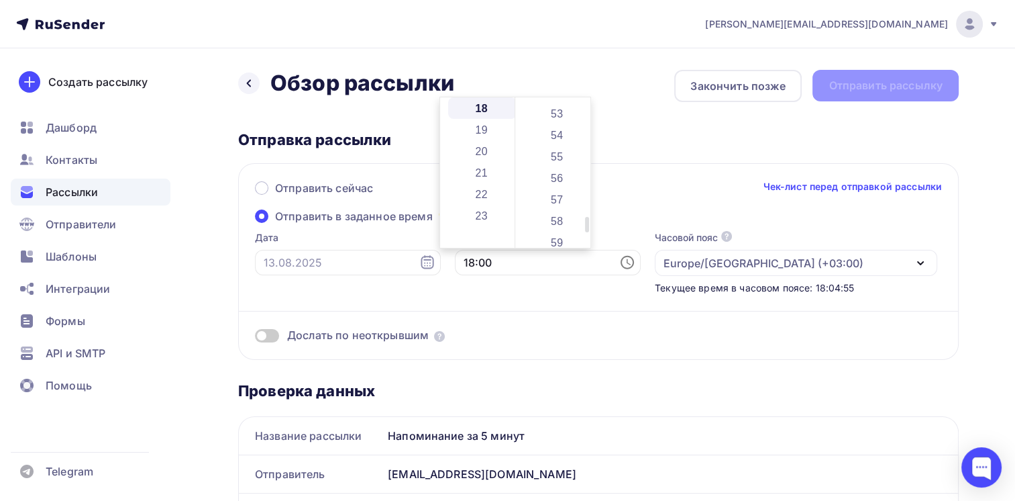
type input "18:57"
click at [478, 296] on div "Дослать по неоткрывшим" at bounding box center [598, 319] width 687 height 48
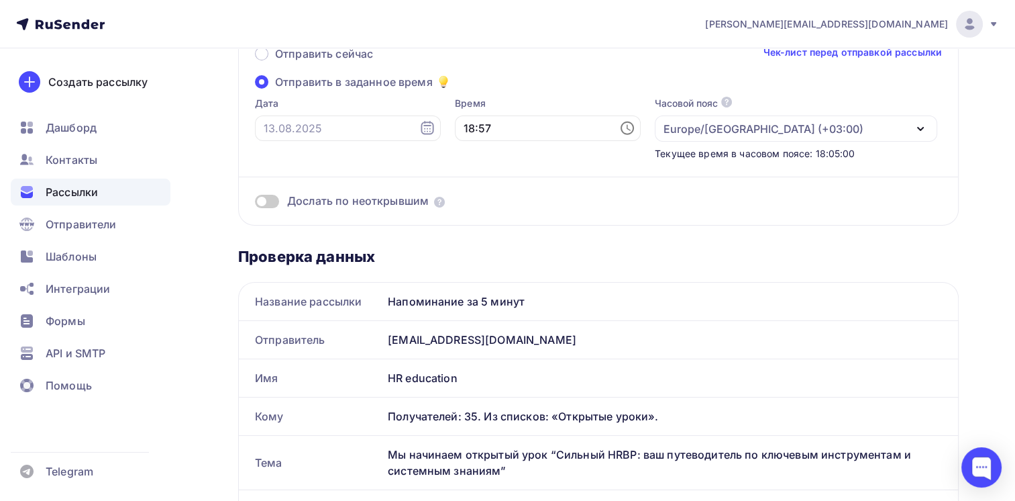
scroll to position [0, 0]
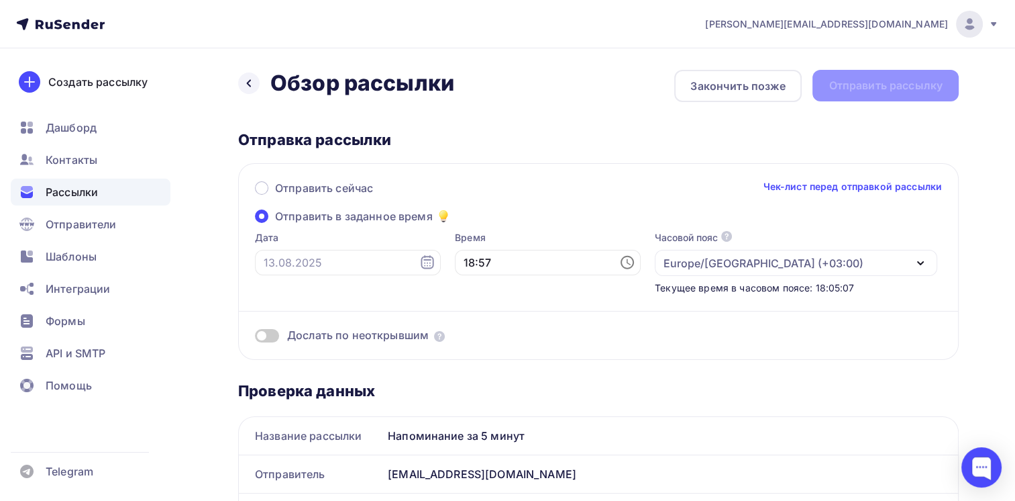
click at [421, 265] on icon at bounding box center [427, 261] width 13 height 13
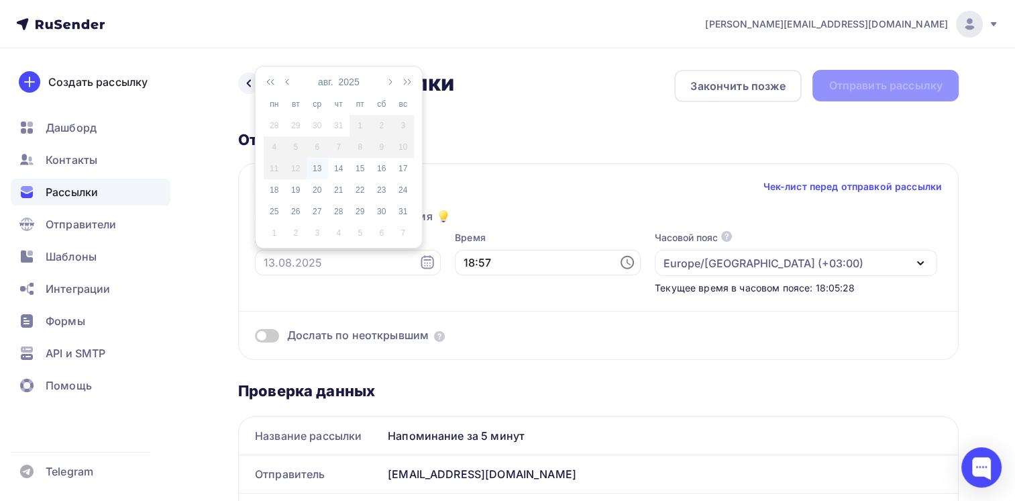
click at [314, 167] on div "13" at bounding box center [317, 168] width 21 height 12
type input "13.08.2025"
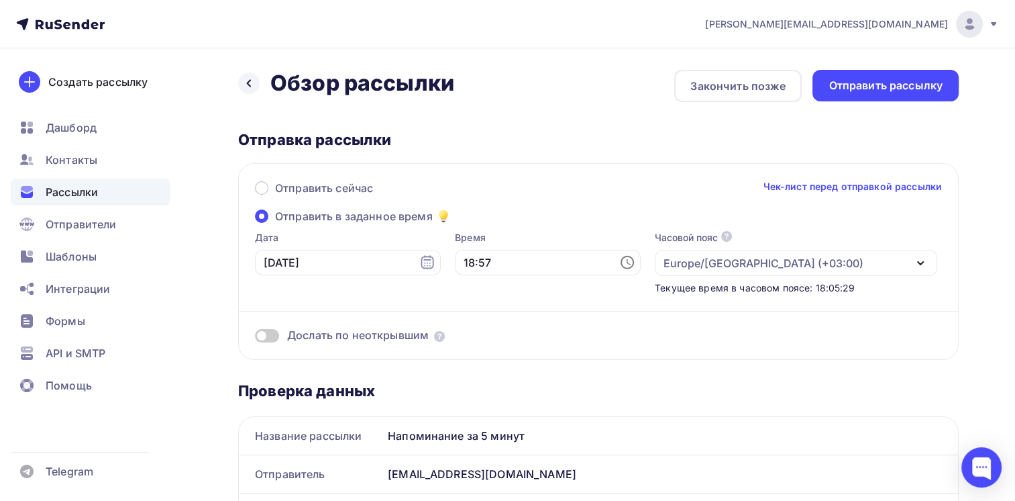
click at [477, 290] on div "Время 18:57" at bounding box center [548, 263] width 186 height 64
click at [878, 90] on div "Отправить рассылку" at bounding box center [886, 85] width 114 height 15
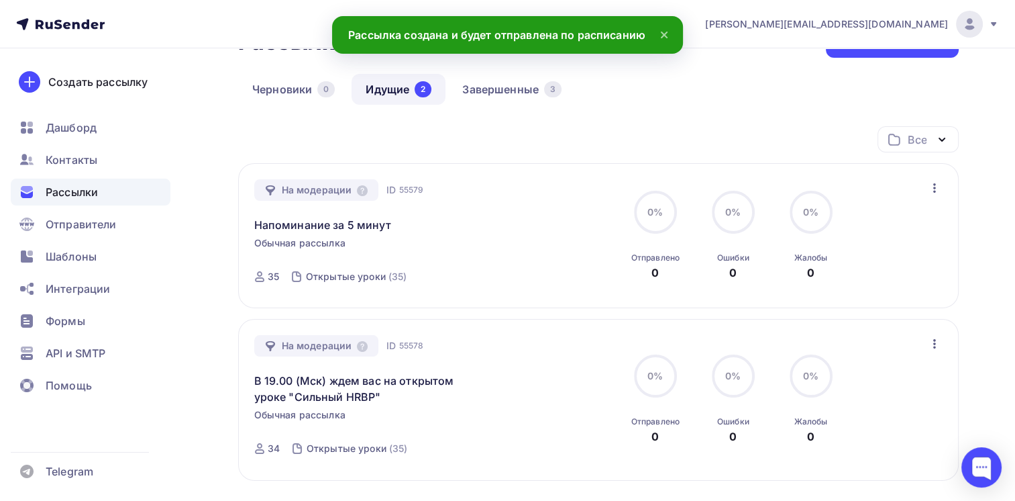
scroll to position [67, 0]
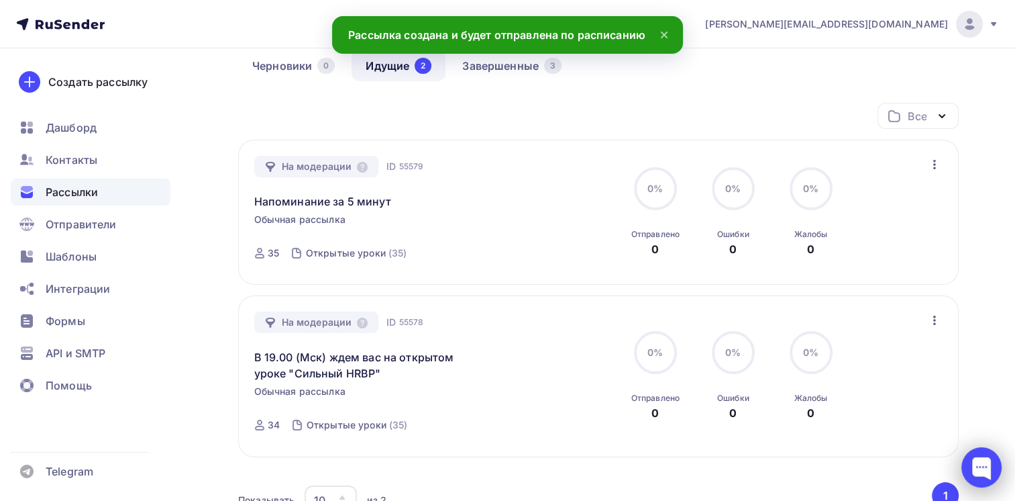
click at [983, 470] on div at bounding box center [982, 467] width 40 height 40
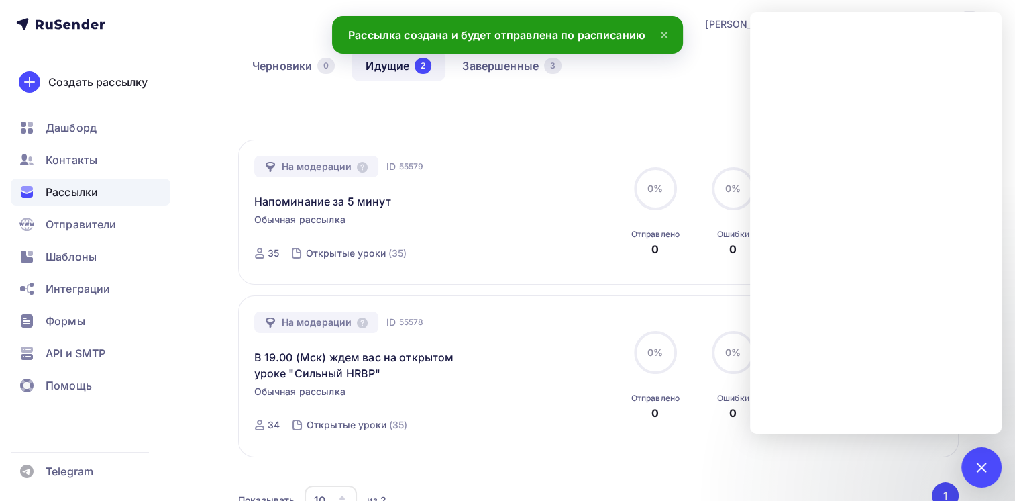
scroll to position [201, 0]
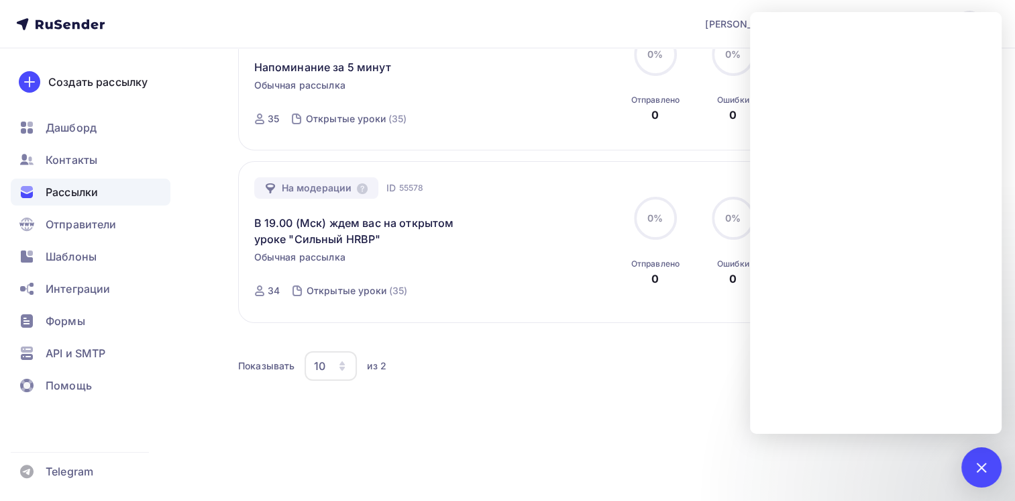
click at [323, 429] on div "Все Все папки Создать новую папку На модерации ID 55579 Напоминание за 5 минут …" at bounding box center [598, 215] width 721 height 495
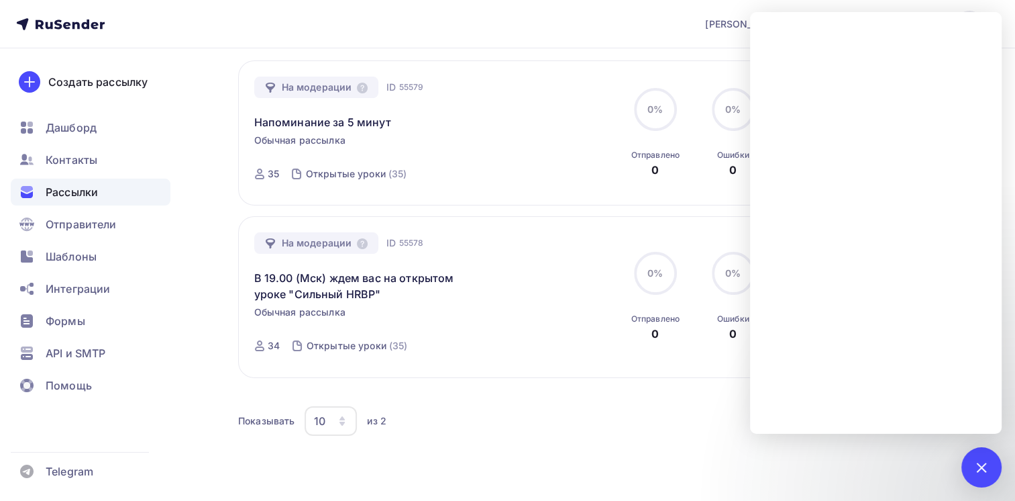
scroll to position [67, 0]
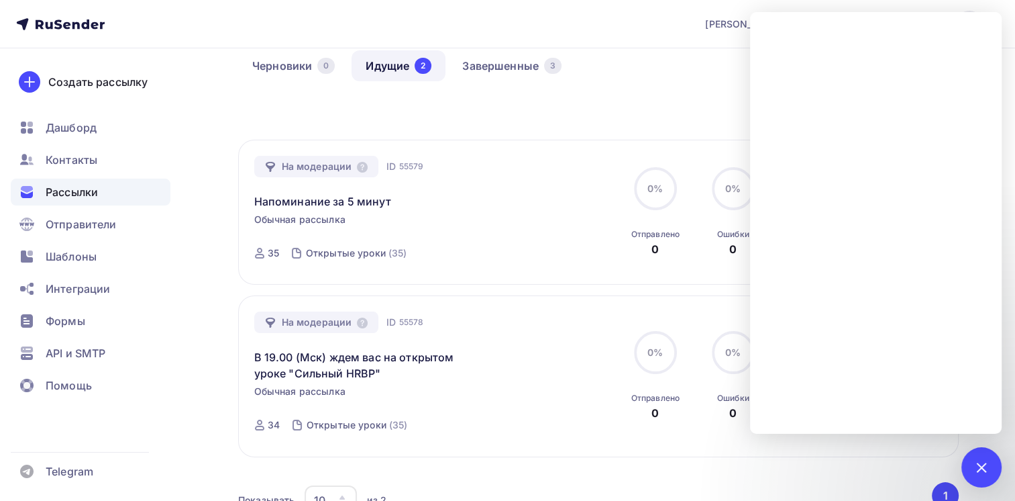
click at [228, 300] on div "Рассылки Рассылки Создать рассылку [GEOGRAPHIC_DATA] 0 Идущие 2 Завершенные 3 И…" at bounding box center [507, 316] width 1015 height 670
click at [241, 289] on div "Все Все папки Создать новую папку На модерации ID 55579 Напоминание за 5 минут …" at bounding box center [598, 317] width 721 height 429
drag, startPoint x: 241, startPoint y: 289, endPoint x: 222, endPoint y: 299, distance: 21.6
click at [222, 299] on div "Рассылки Рассылки Создать рассылку [GEOGRAPHIC_DATA] 0 Идущие 2 Завершенные 3 И…" at bounding box center [507, 316] width 1015 height 670
click at [978, 466] on div at bounding box center [981, 467] width 18 height 18
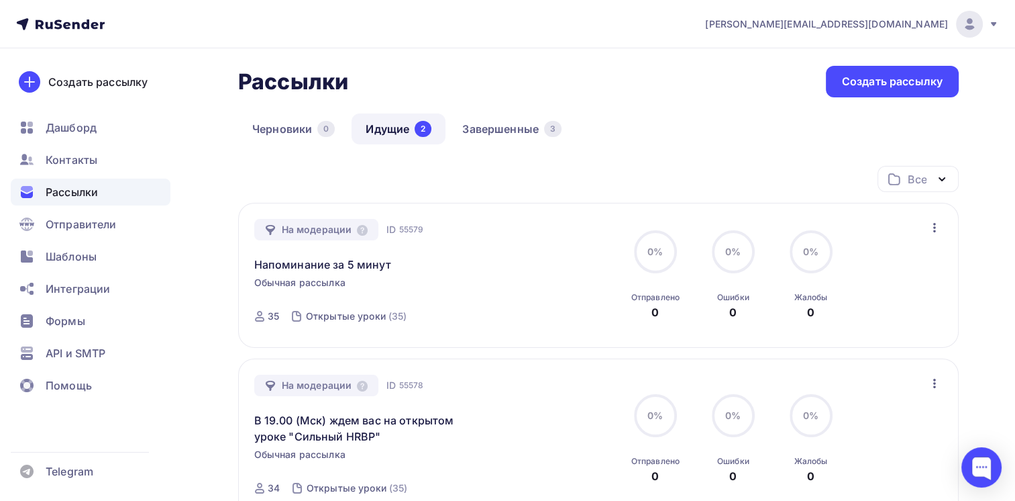
scroll to position [0, 0]
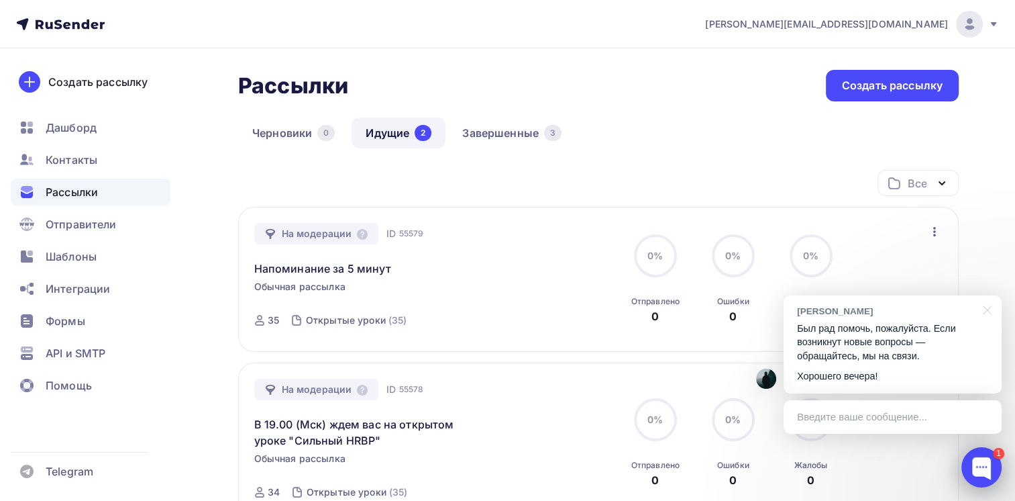
click at [976, 458] on div at bounding box center [982, 467] width 40 height 40
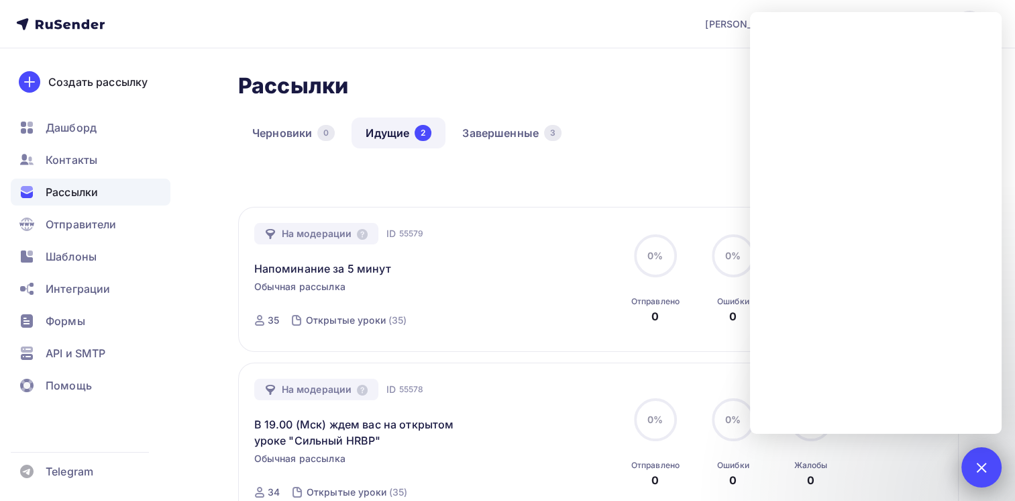
click at [987, 465] on div at bounding box center [981, 467] width 18 height 18
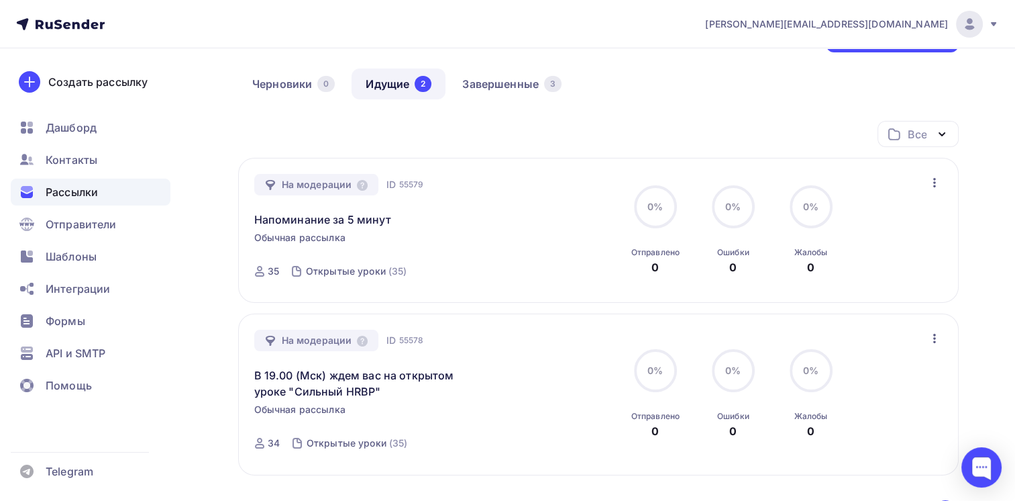
scroll to position [134, 0]
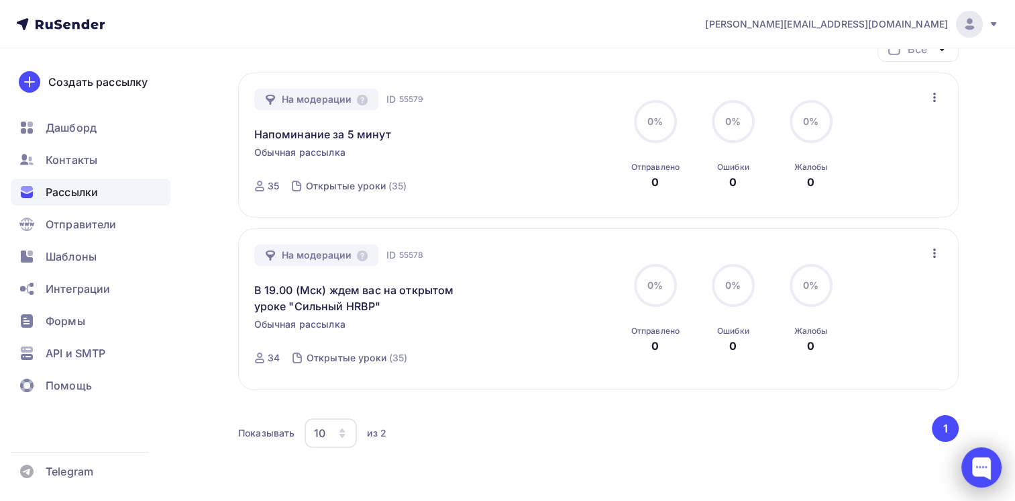
click at [979, 467] on div at bounding box center [982, 467] width 40 height 40
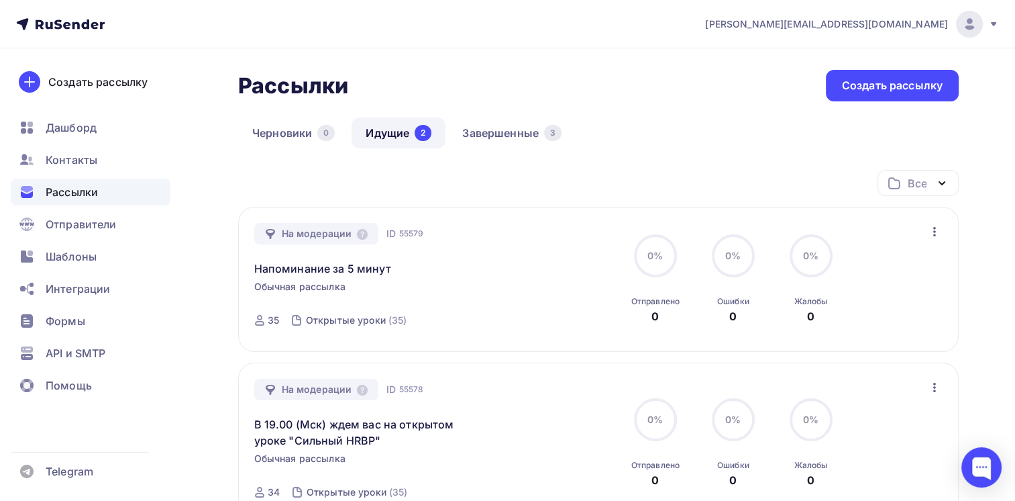
scroll to position [67, 0]
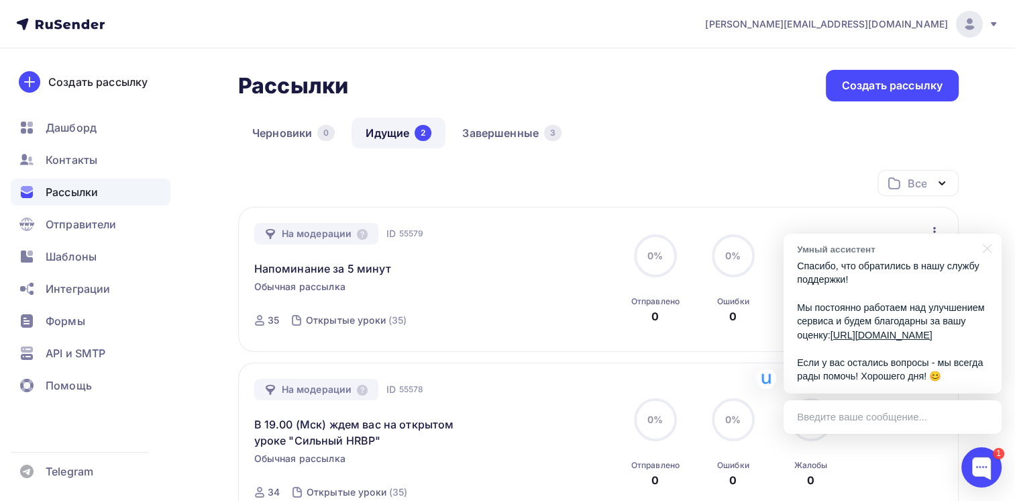
scroll to position [67, 0]
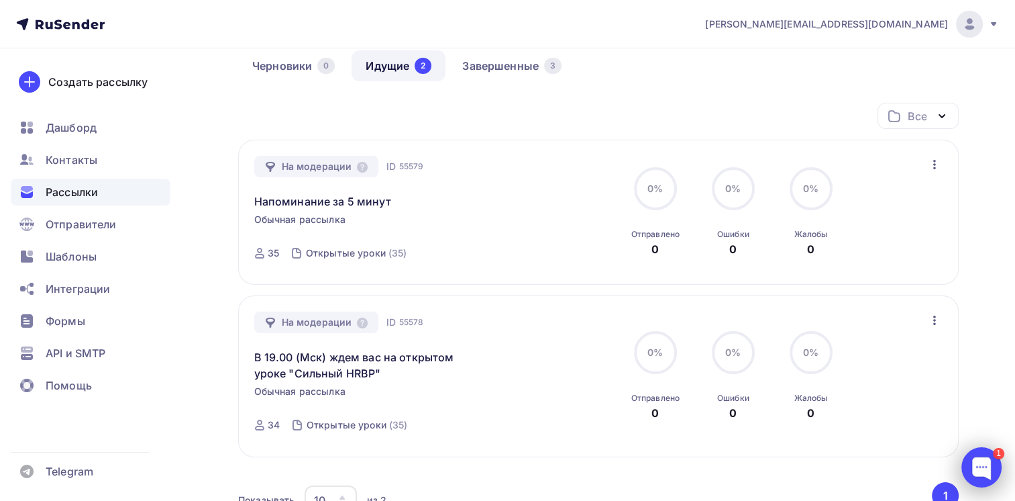
click at [984, 468] on div at bounding box center [982, 467] width 40 height 40
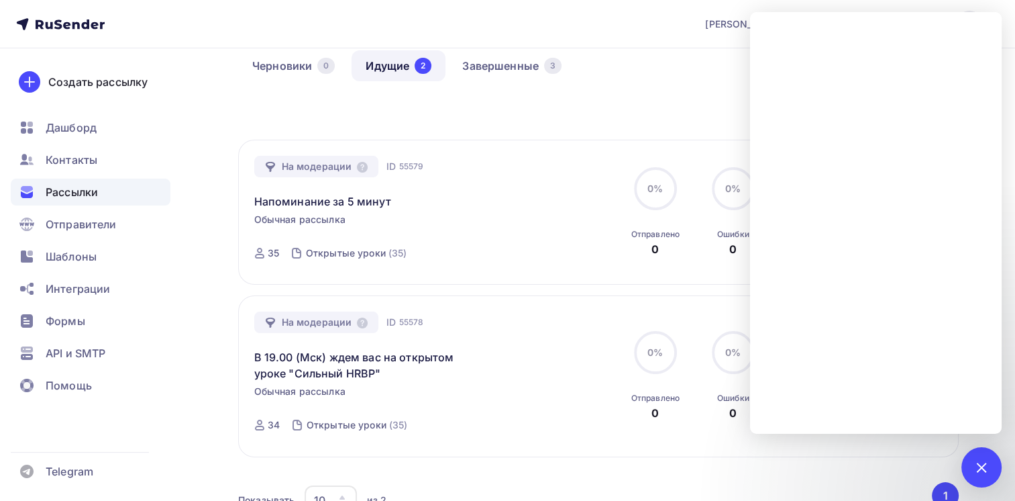
click at [234, 287] on div "Рассылки Рассылки Создать рассылку [GEOGRAPHIC_DATA] 0 Идущие 2 Завершенные 3 И…" at bounding box center [507, 316] width 1015 height 670
click at [974, 466] on div at bounding box center [981, 467] width 18 height 18
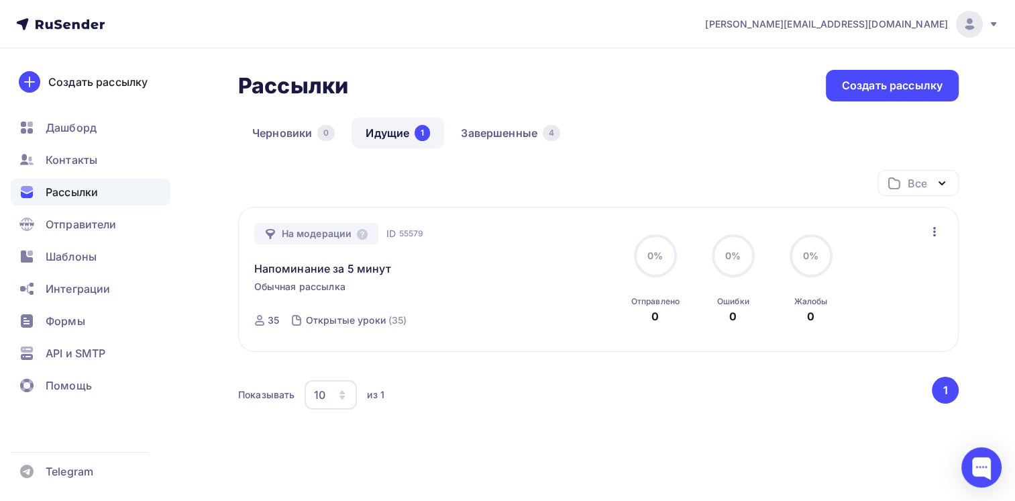
click at [78, 195] on span "Рассылки" at bounding box center [72, 192] width 52 height 16
click at [499, 137] on link "Завершенные 4" at bounding box center [511, 132] width 128 height 31
